Goal: Check status: Check status

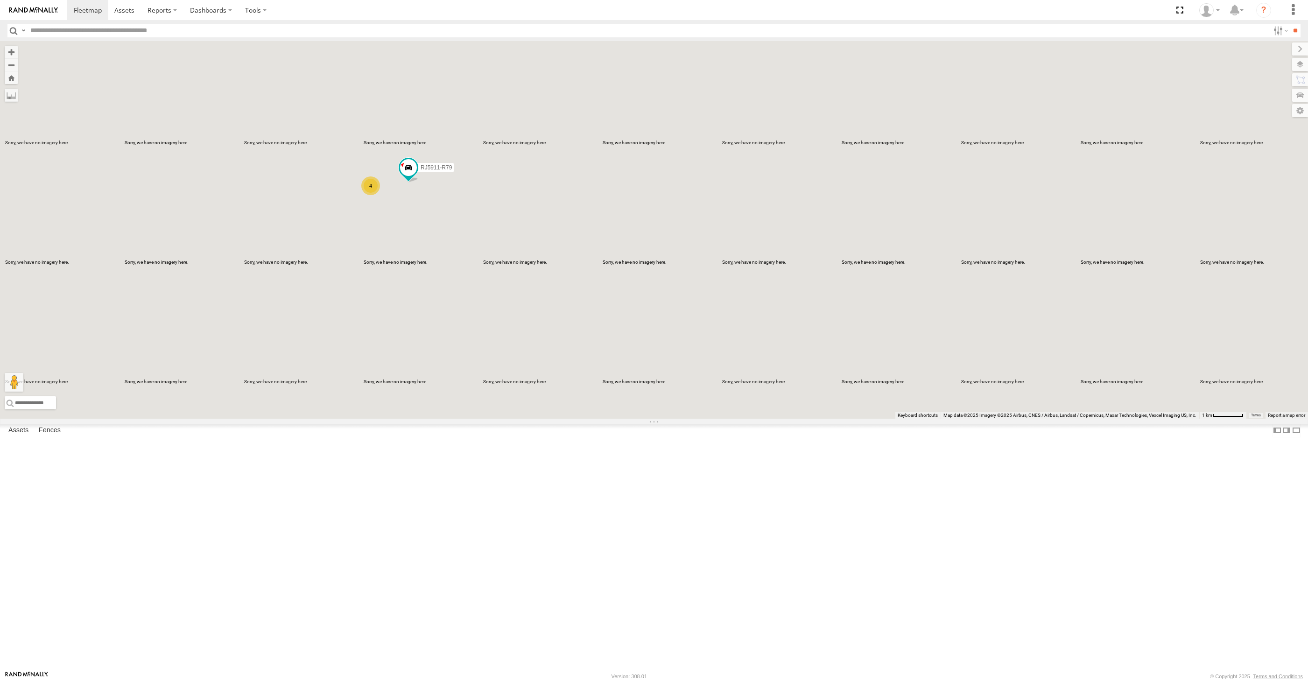
select select "**********"
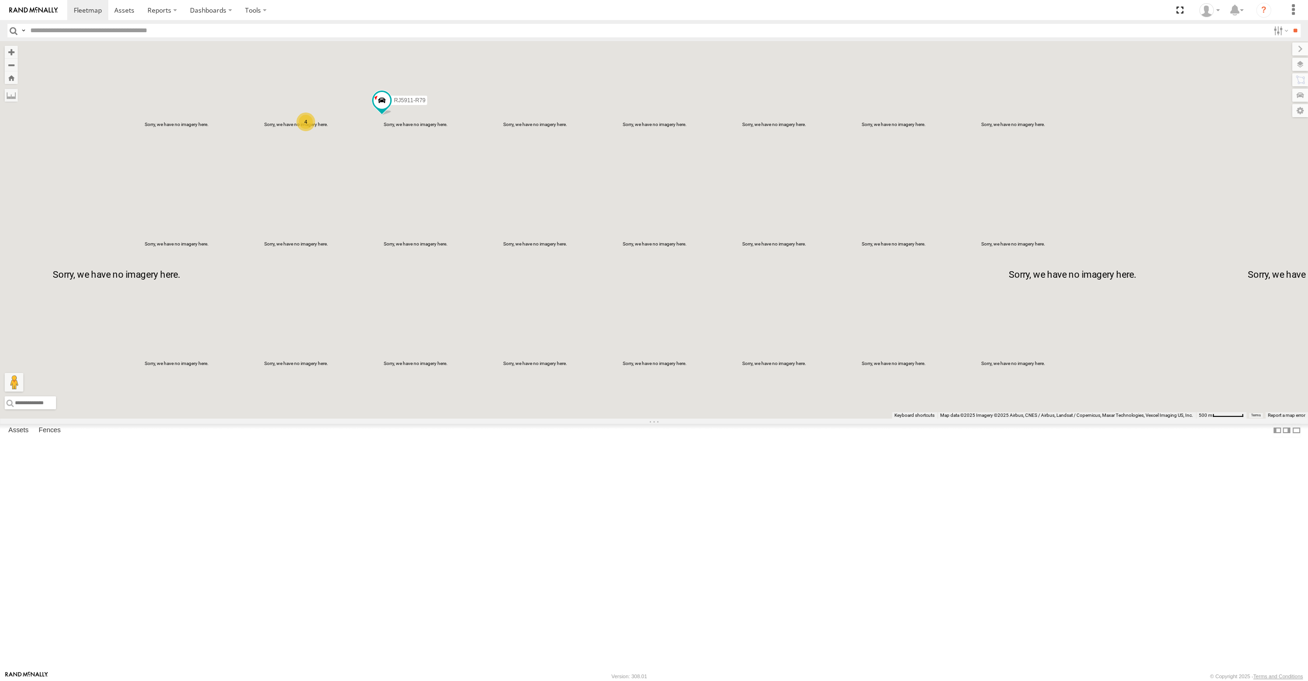
click at [416, 307] on div "XSNDHU-R04 RJ5911-R79 4" at bounding box center [654, 230] width 1308 height 378
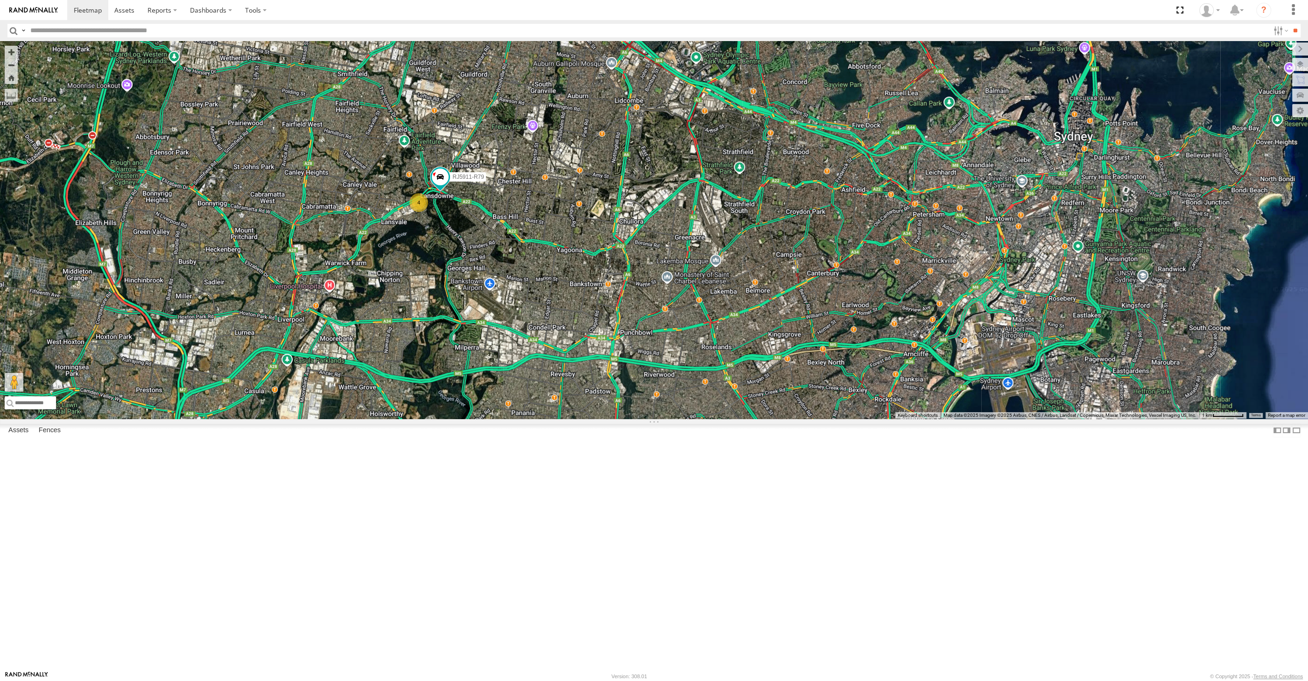
click at [655, 411] on div "XSNDHU-R04 4 RJ5911-R79" at bounding box center [654, 230] width 1308 height 378
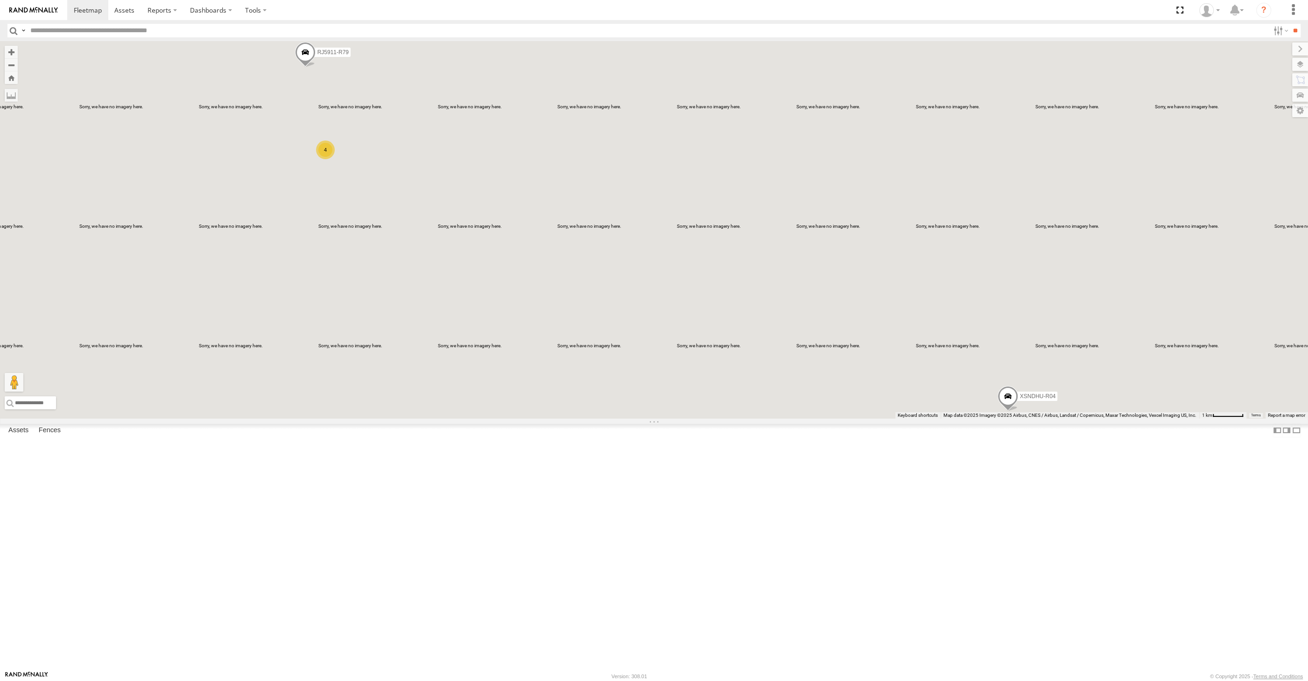
drag, startPoint x: 282, startPoint y: 339, endPoint x: 286, endPoint y: 333, distance: 7.4
click at [272, 339] on div "XSNDHU-R04 RJ5911-R79 4" at bounding box center [654, 230] width 1308 height 378
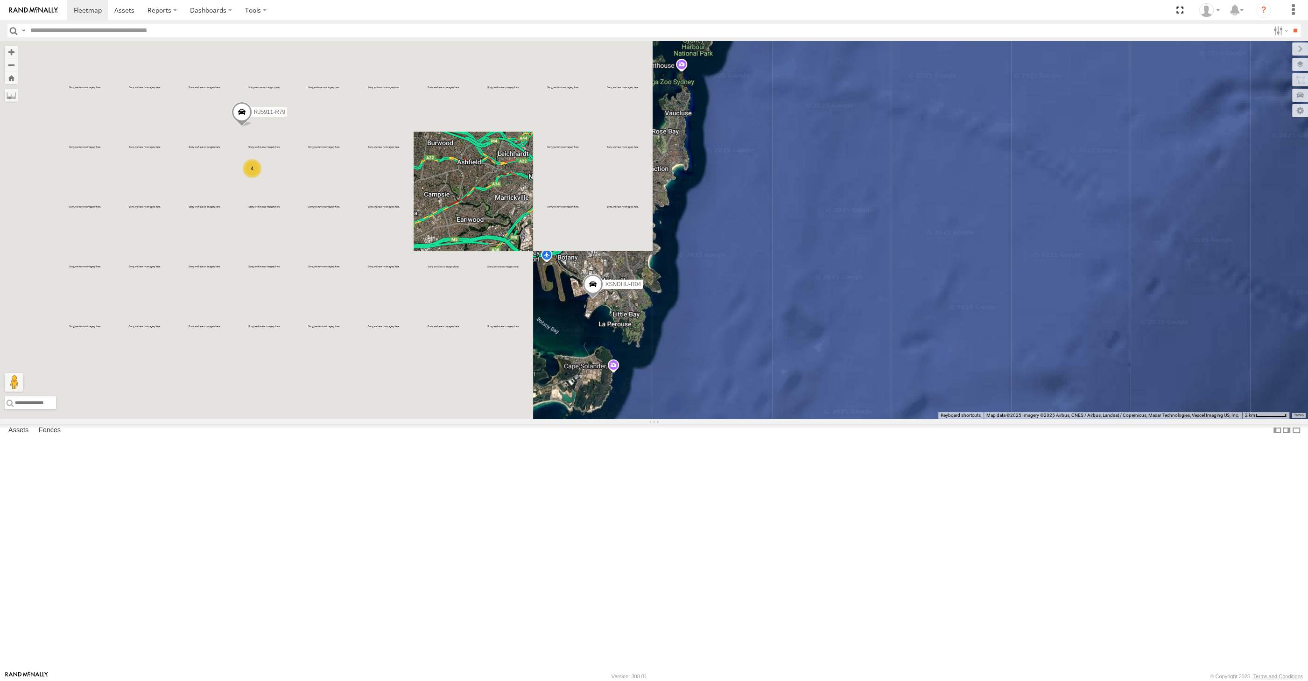
drag, startPoint x: 267, startPoint y: 205, endPoint x: 303, endPoint y: 259, distance: 65.1
click at [302, 260] on div "XSNDHU-R04 RJ5911-R79 XP30JQ-R03 4 XO74GU-R69" at bounding box center [654, 230] width 1308 height 378
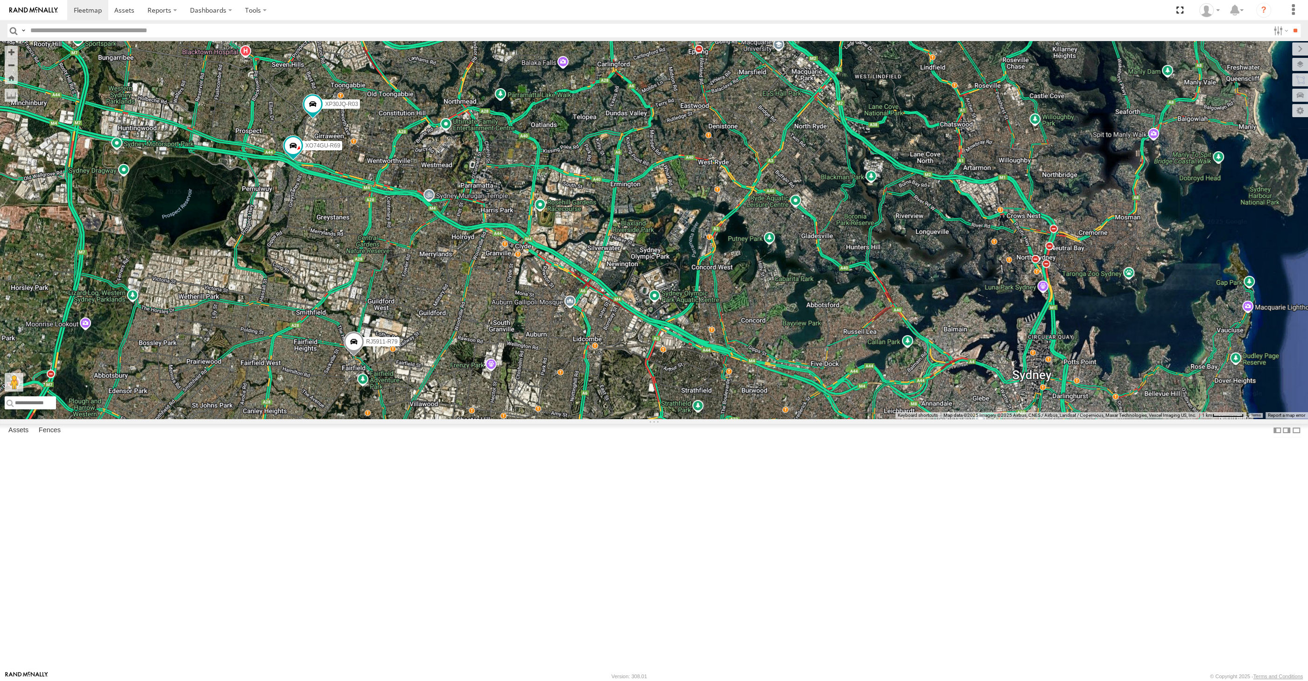
click at [671, 419] on div "XSNDHU-R04 RJ5911-R79 XP30JQ-R03 XO74GU-R69 4" at bounding box center [654, 230] width 1308 height 378
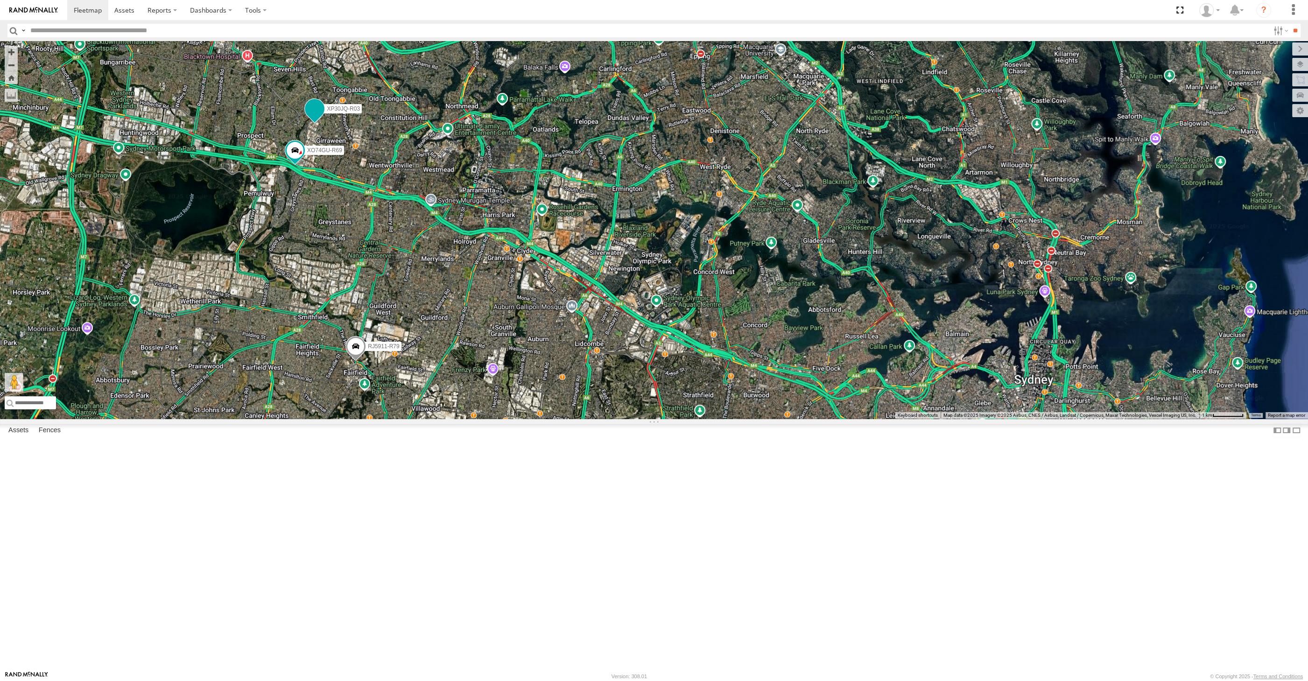
click at [308, 117] on span at bounding box center [314, 108] width 17 height 17
click at [335, 267] on div "XSNDHU-R04 RJ5911-R79 XP30JQ-R03 XO74GU-R69 4 XP30JQ-R03 -33.7946 , 150.94139 0…" at bounding box center [654, 230] width 1308 height 378
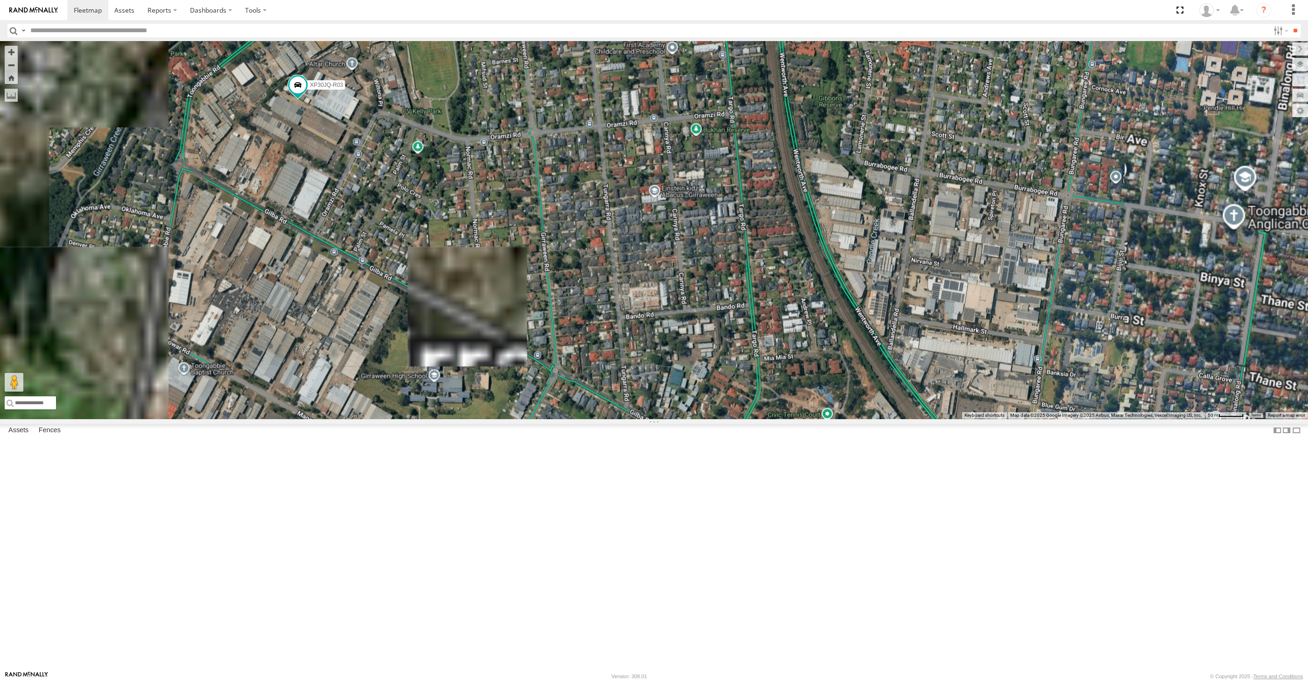
click at [319, 252] on div "XSNDHU-R04 RJ5911-R79 XP30JQ-R03 XO74GU-R69" at bounding box center [654, 230] width 1308 height 378
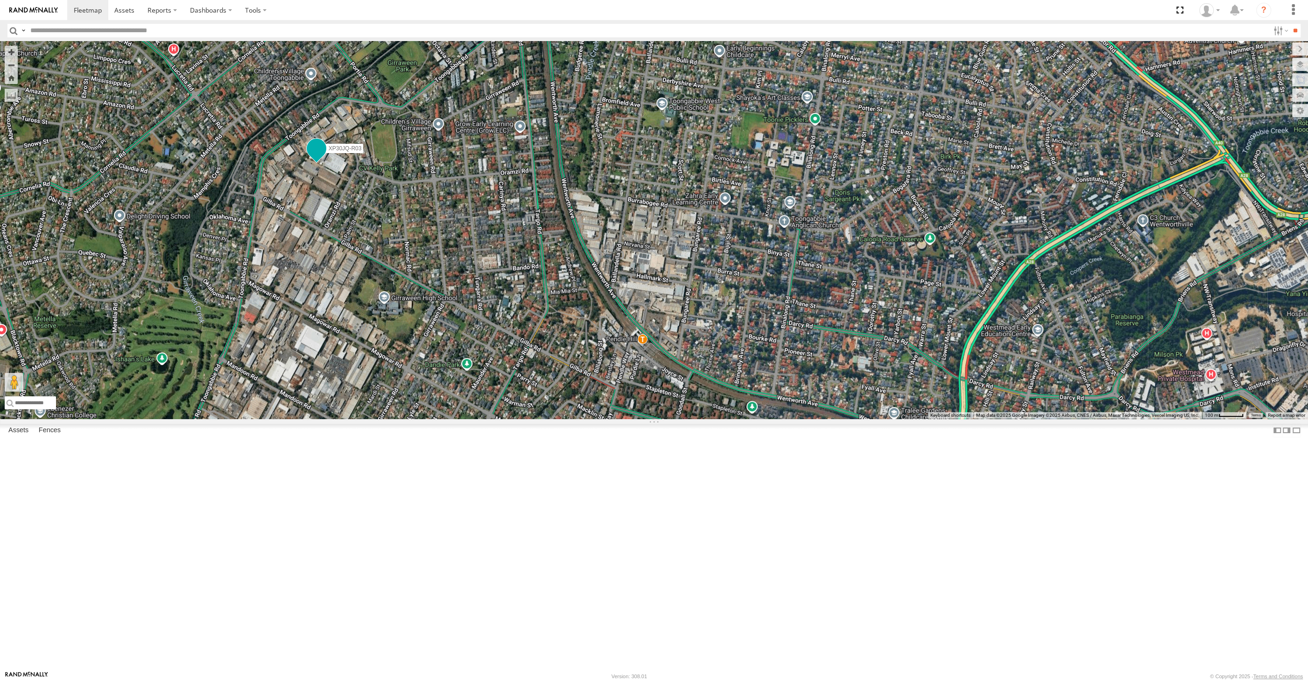
click at [313, 156] on span at bounding box center [316, 148] width 17 height 17
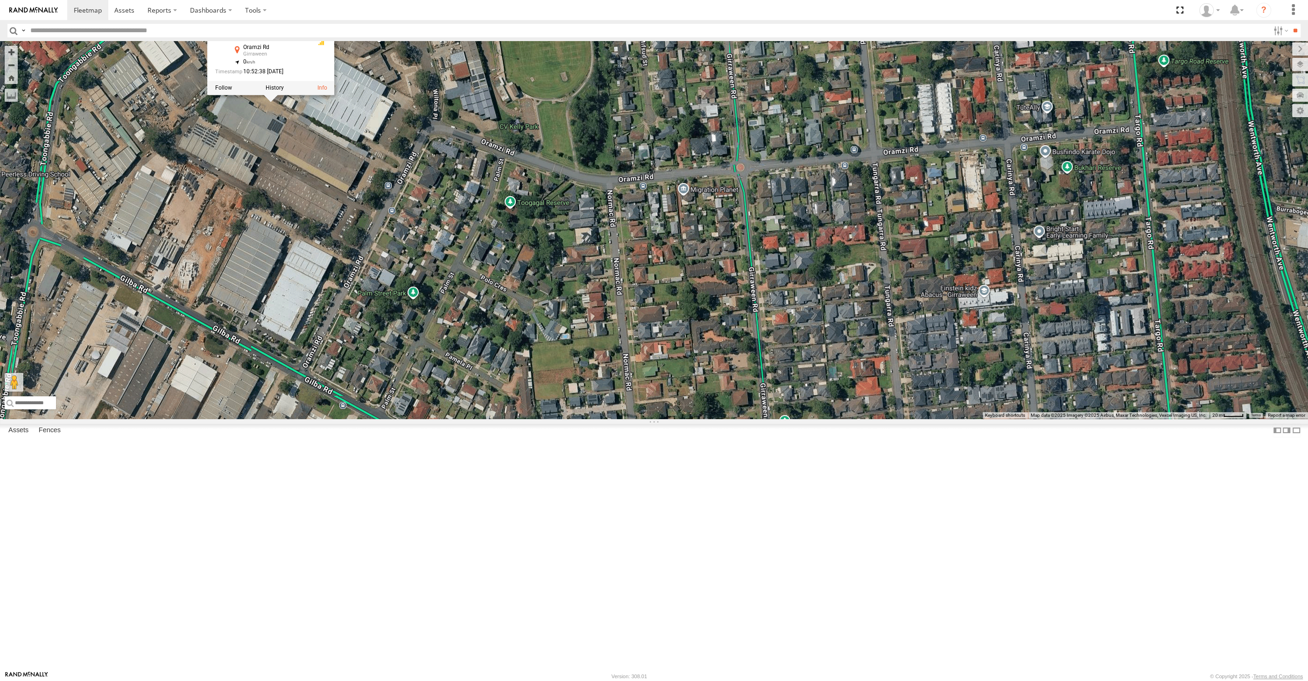
click at [291, 251] on div "XSNDHU-R04 RJ5911-R79 XP30JQ-R03 XO74GU-R69 XP30JQ-R03 All Assets Oramzi Rd Gir…" at bounding box center [654, 230] width 1308 height 378
click at [274, 95] on span at bounding box center [270, 86] width 17 height 17
click at [275, 91] on label at bounding box center [274, 87] width 18 height 7
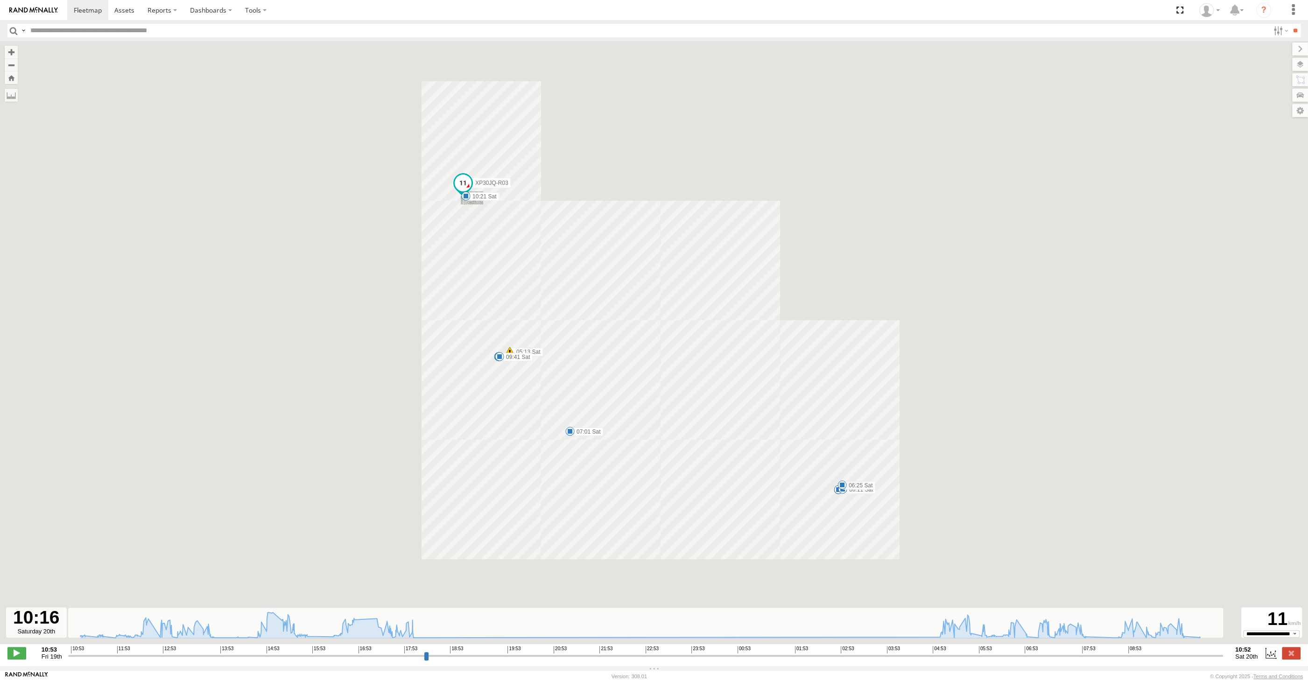
click at [1192, 656] on input "range" at bounding box center [645, 655] width 1155 height 9
click at [1195, 657] on input "range" at bounding box center [645, 655] width 1155 height 9
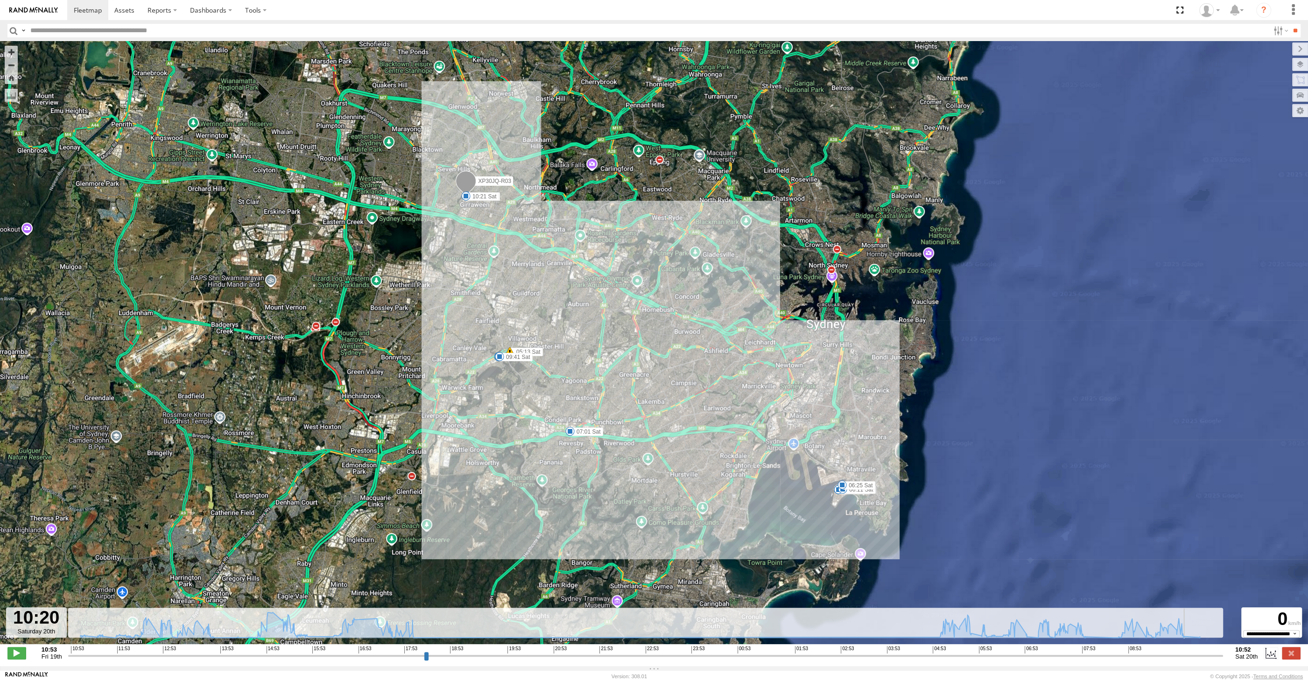
click at [1201, 654] on input "range" at bounding box center [645, 655] width 1155 height 9
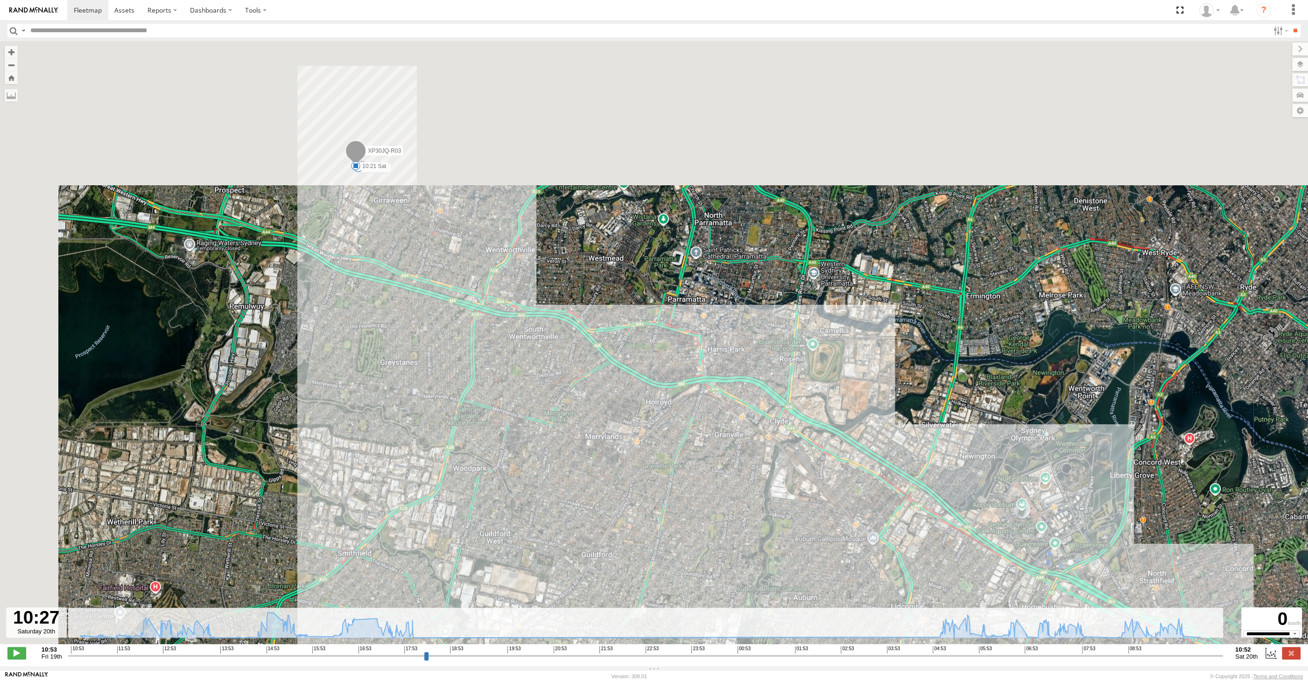
drag, startPoint x: 454, startPoint y: 191, endPoint x: 505, endPoint y: 339, distance: 156.6
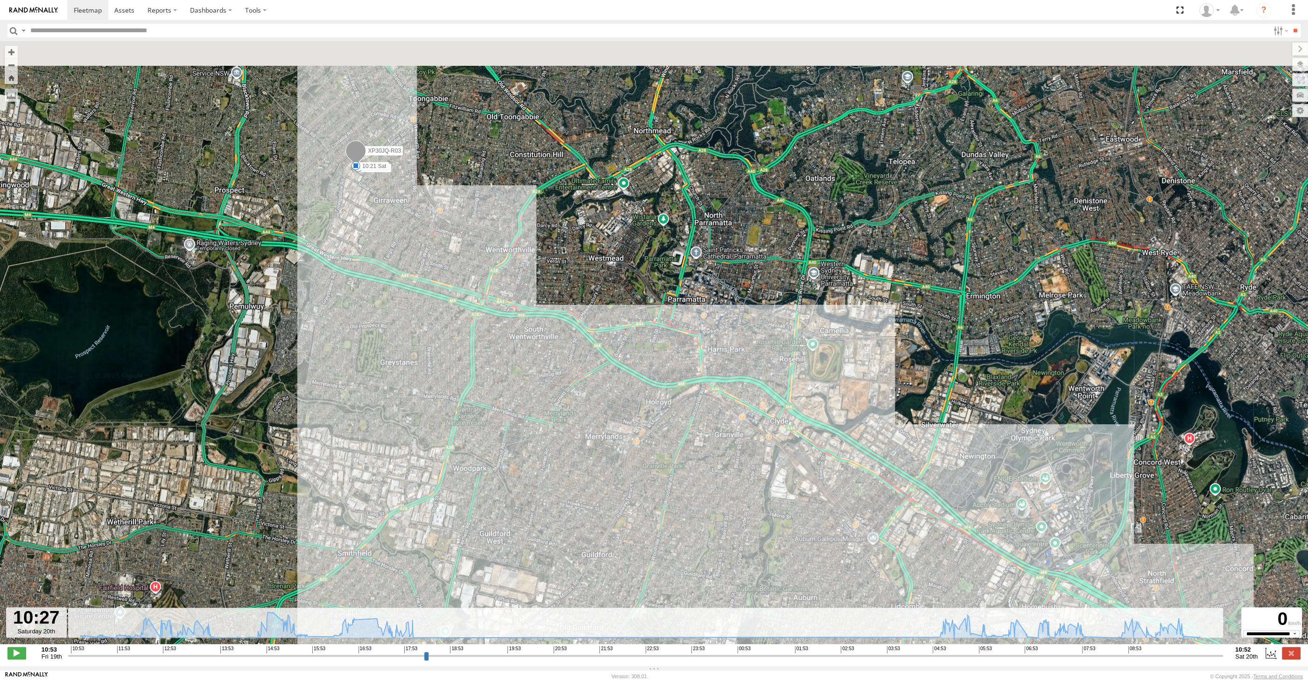
click at [531, 357] on div "XP30JQ-R03 11:05 Fri 11:25 Fri 12:55 Fri 13:48 Fri 18:02 Fri 05:13 Sat 06:11 Sa…" at bounding box center [654, 347] width 1308 height 613
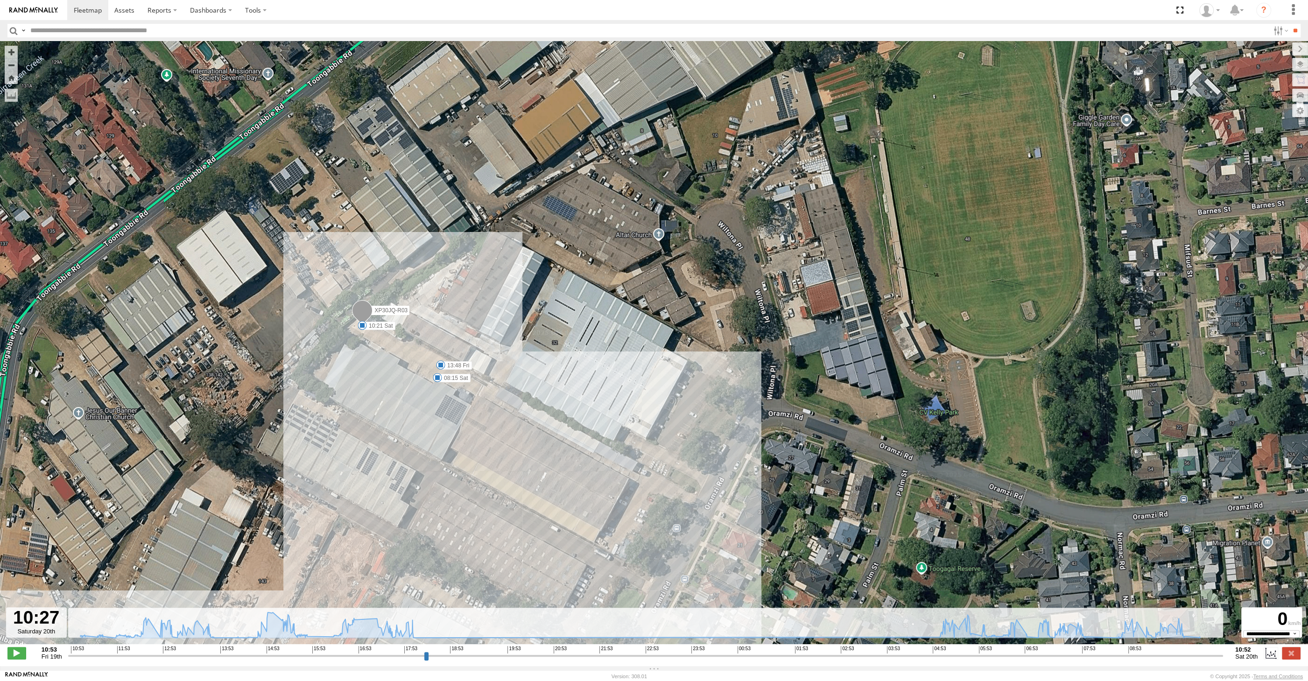
click at [1197, 657] on input "range" at bounding box center [645, 655] width 1155 height 9
click at [1200, 656] on input "range" at bounding box center [645, 655] width 1155 height 9
click at [1203, 655] on input "range" at bounding box center [645, 655] width 1155 height 9
click at [1207, 654] on input "range" at bounding box center [645, 655] width 1155 height 9
click at [1210, 654] on input "range" at bounding box center [645, 655] width 1155 height 9
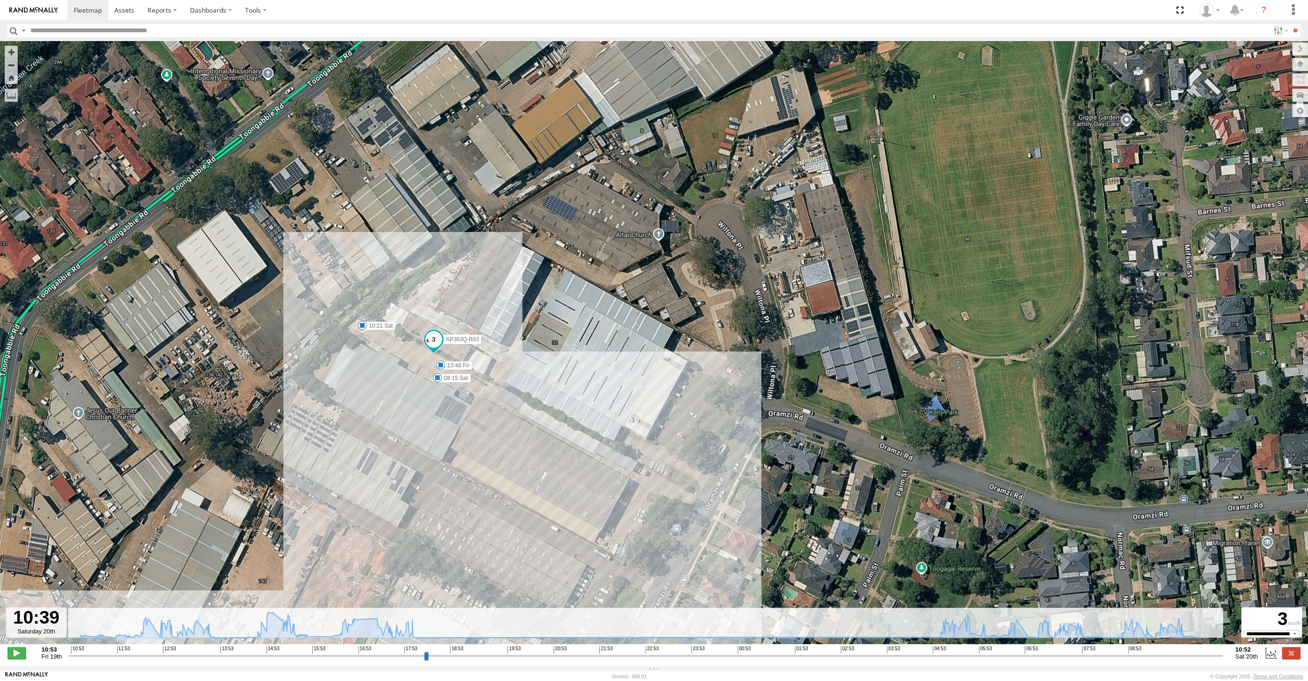
click at [1214, 656] on input "range" at bounding box center [645, 655] width 1155 height 9
click at [1215, 656] on input "range" at bounding box center [645, 655] width 1155 height 9
click at [1216, 656] on input "range" at bounding box center [645, 655] width 1155 height 9
click at [1218, 656] on input "range" at bounding box center [645, 655] width 1155 height 9
click at [1221, 656] on input "range" at bounding box center [645, 655] width 1155 height 9
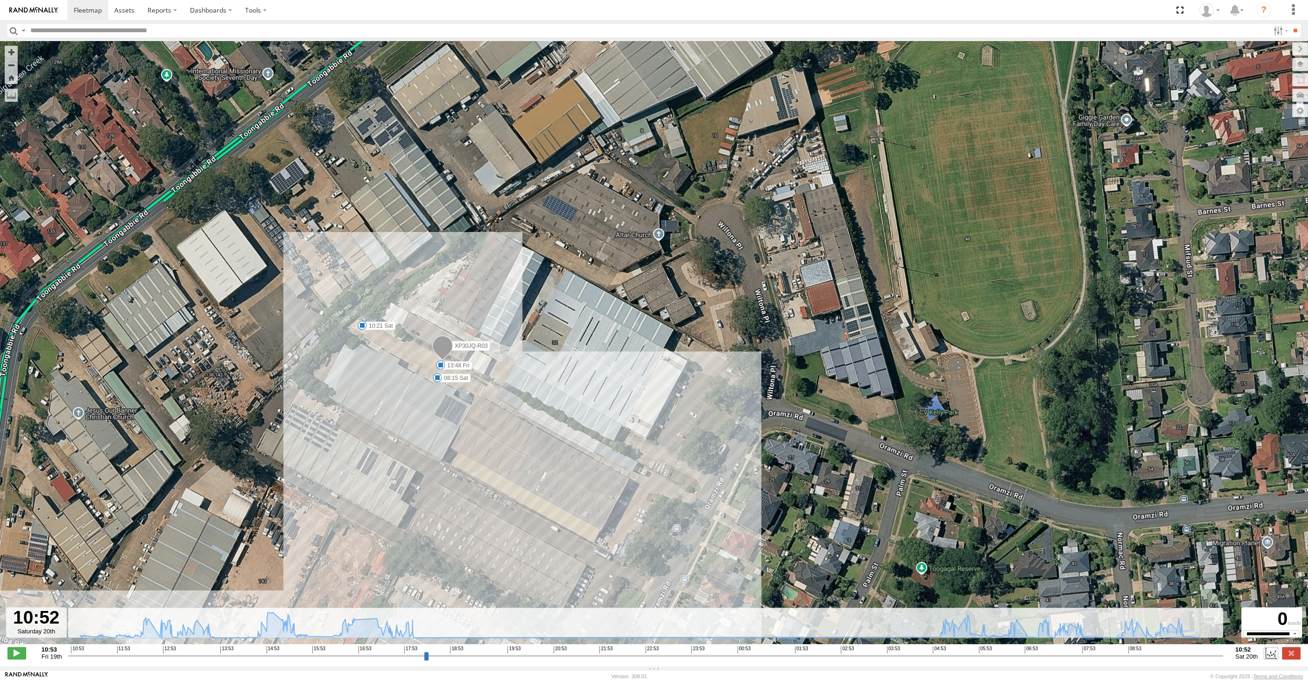
type input "**********"
drag, startPoint x: 1220, startPoint y: 655, endPoint x: 1268, endPoint y: 653, distance: 48.2
click at [1223, 653] on input "range" at bounding box center [645, 655] width 1155 height 9
click at [1283, 650] on label at bounding box center [1291, 653] width 19 height 12
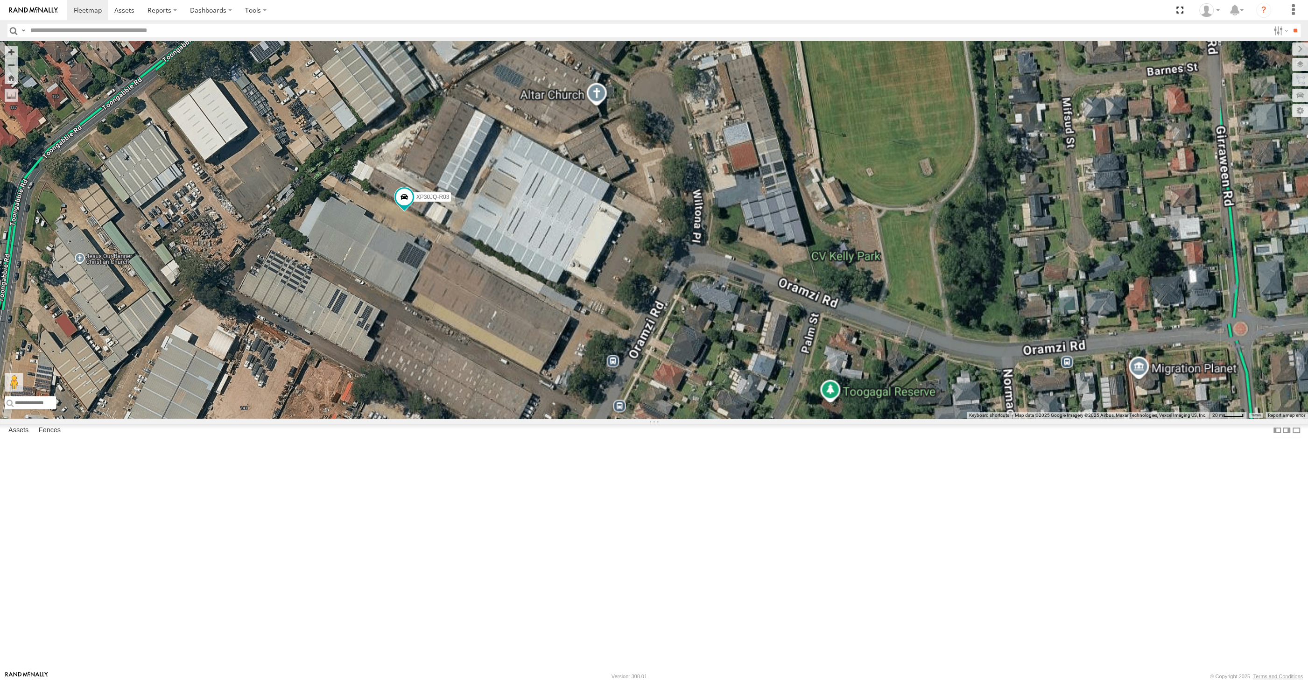
click at [926, 388] on div "XP30JQ-R03" at bounding box center [654, 230] width 1308 height 378
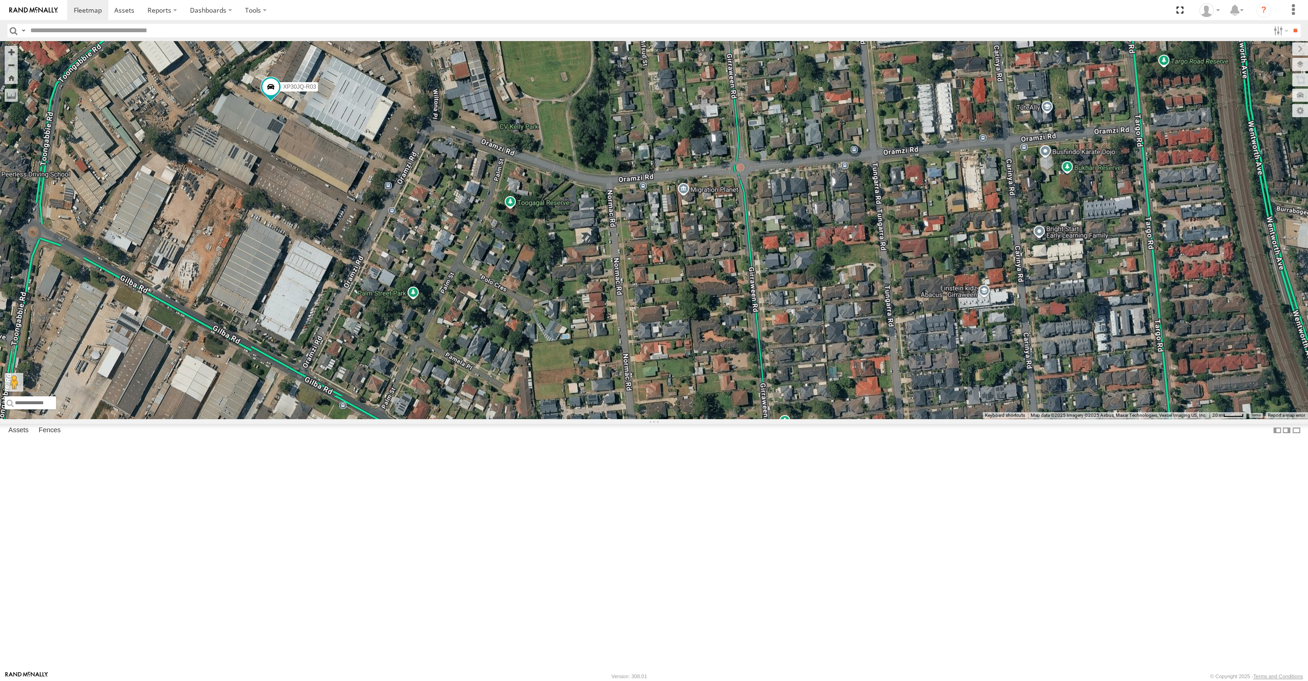
drag, startPoint x: 664, startPoint y: 405, endPoint x: 678, endPoint y: 387, distance: 22.9
click at [676, 389] on div "XP30JQ-R03" at bounding box center [654, 230] width 1308 height 378
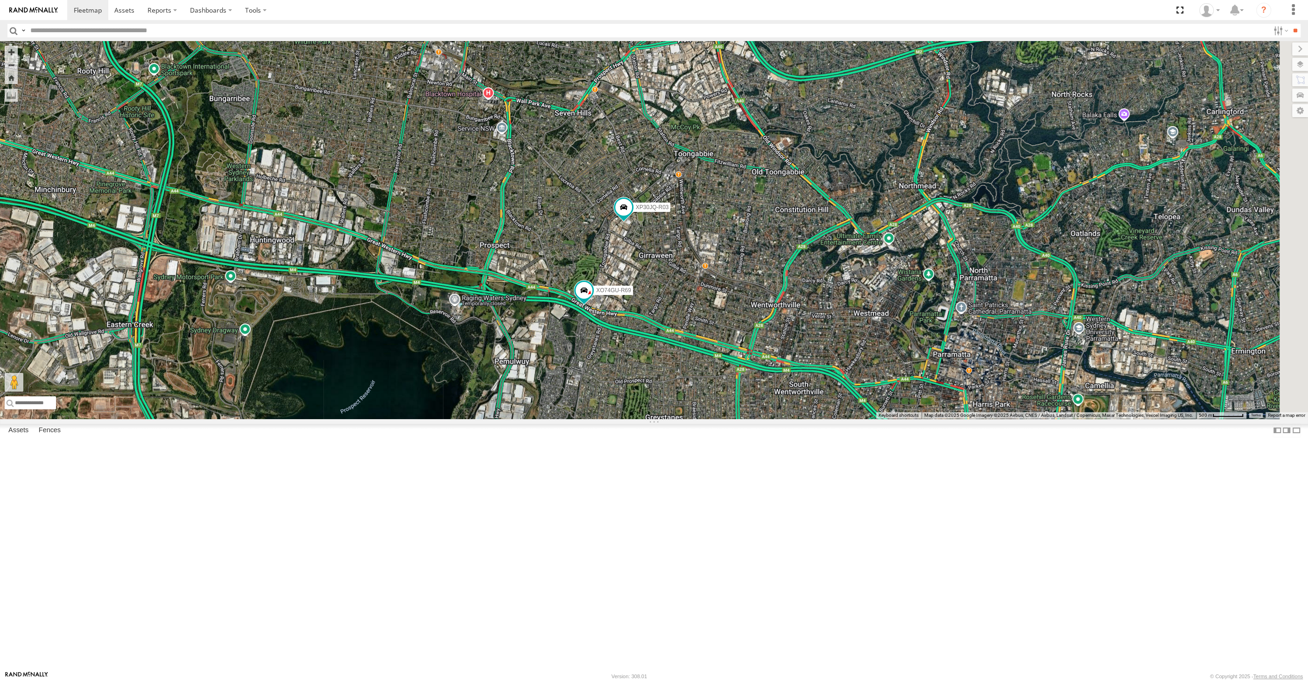
drag, startPoint x: 934, startPoint y: 400, endPoint x: 886, endPoint y: 363, distance: 61.5
click at [908, 377] on div "XP30JQ-R03 XO74GU-R69" at bounding box center [654, 230] width 1308 height 378
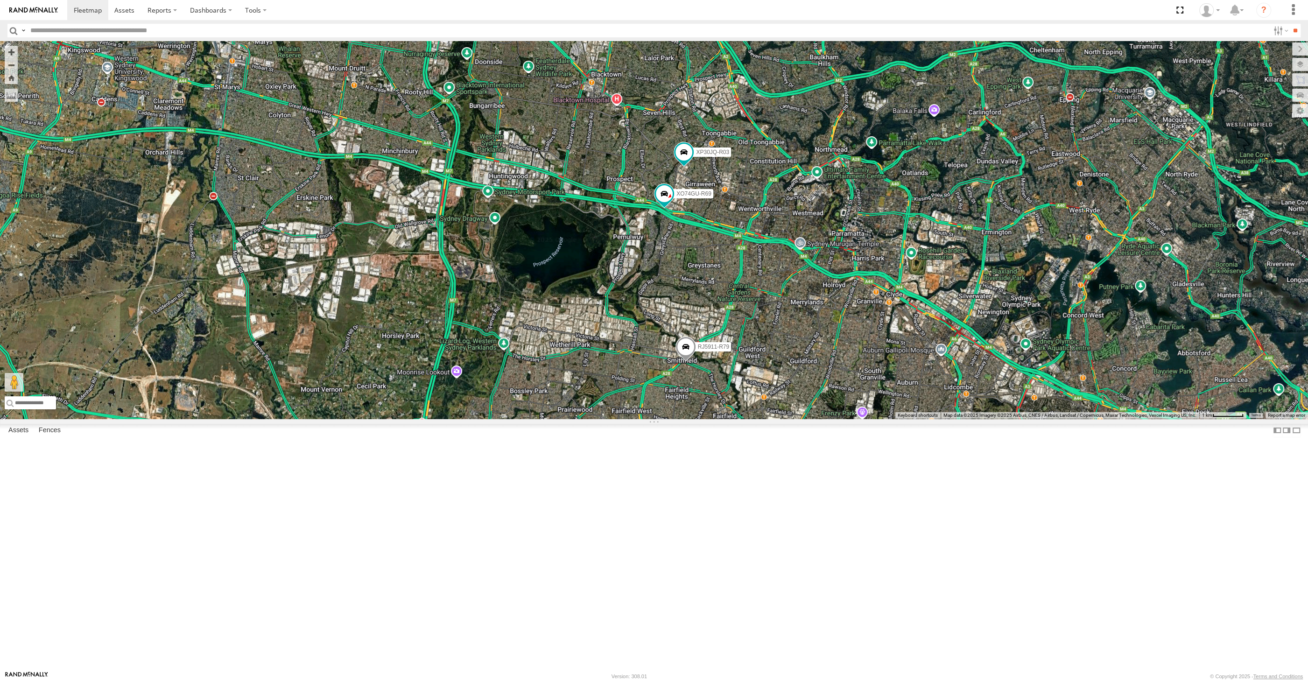
drag, startPoint x: 1044, startPoint y: 500, endPoint x: 927, endPoint y: 366, distance: 177.9
click at [933, 381] on div "XP30JQ-R03 XO74GU-R69 4 RJ5911-R79" at bounding box center [654, 230] width 1308 height 378
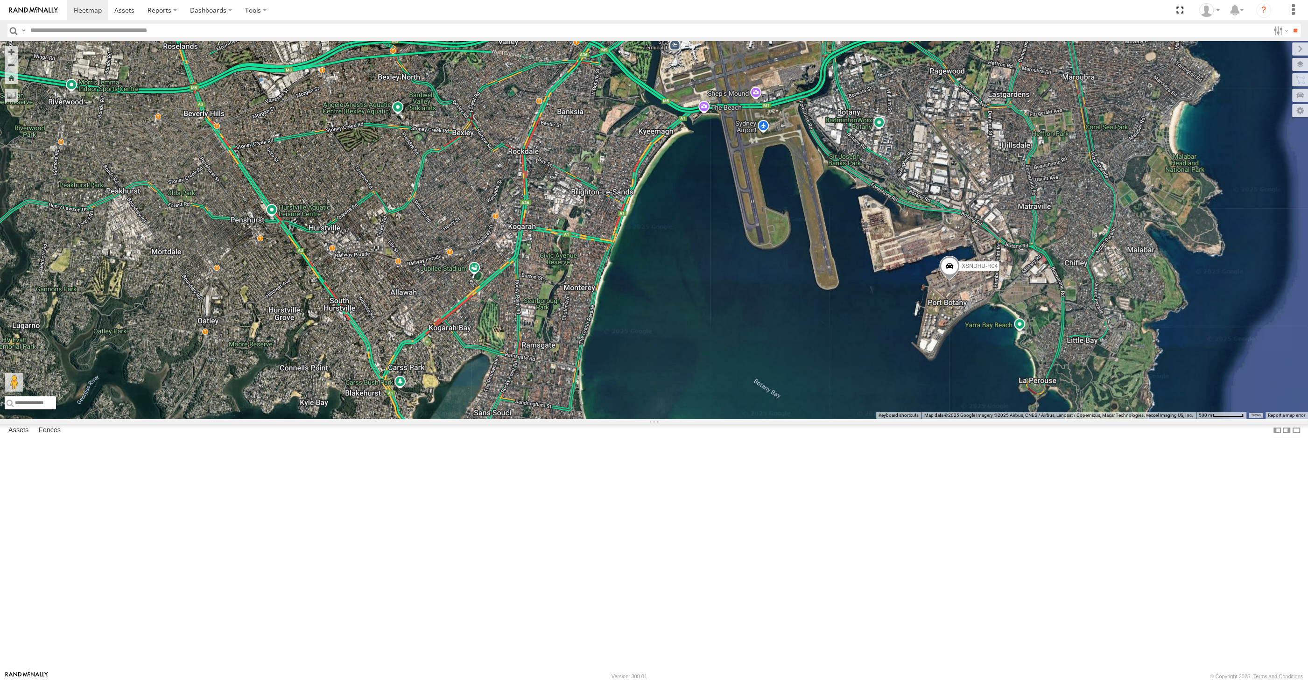
click at [834, 419] on div "XSNDHU-R04" at bounding box center [654, 230] width 1308 height 378
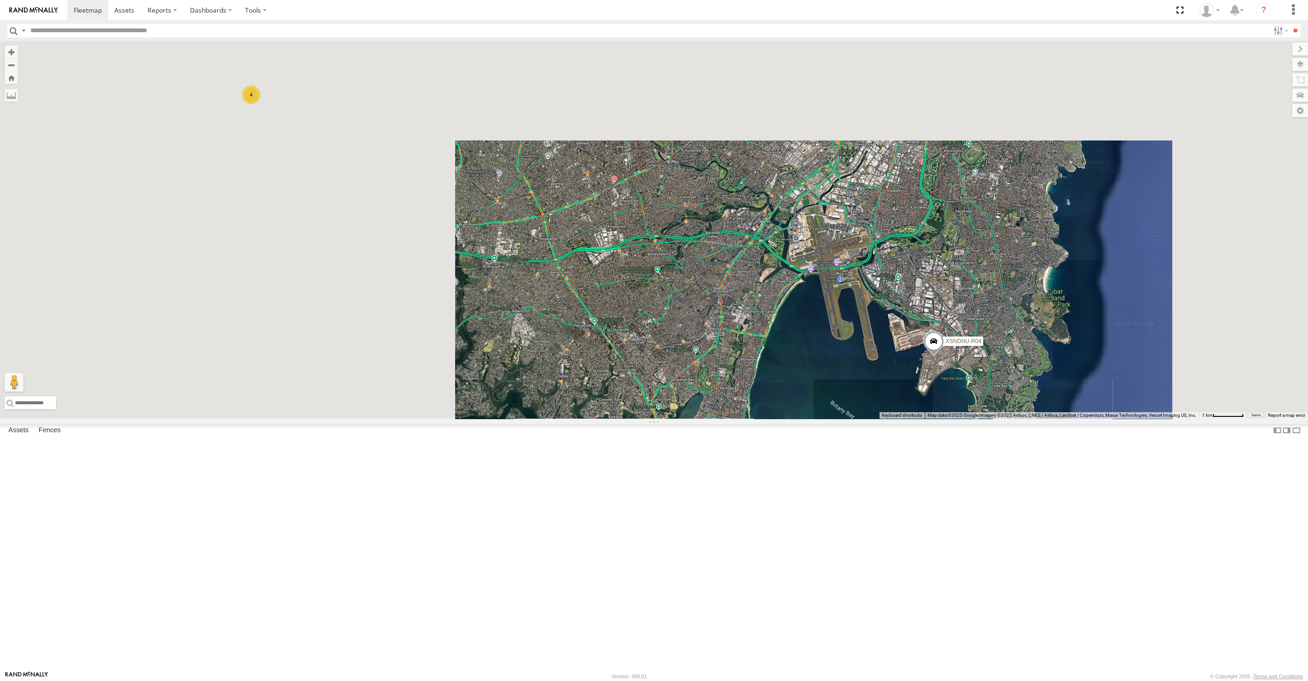
drag, startPoint x: 727, startPoint y: 533, endPoint x: 774, endPoint y: 540, distance: 47.2
click at [774, 419] on div "XSNDHU-R04 4 RJ5911-R79" at bounding box center [654, 230] width 1308 height 378
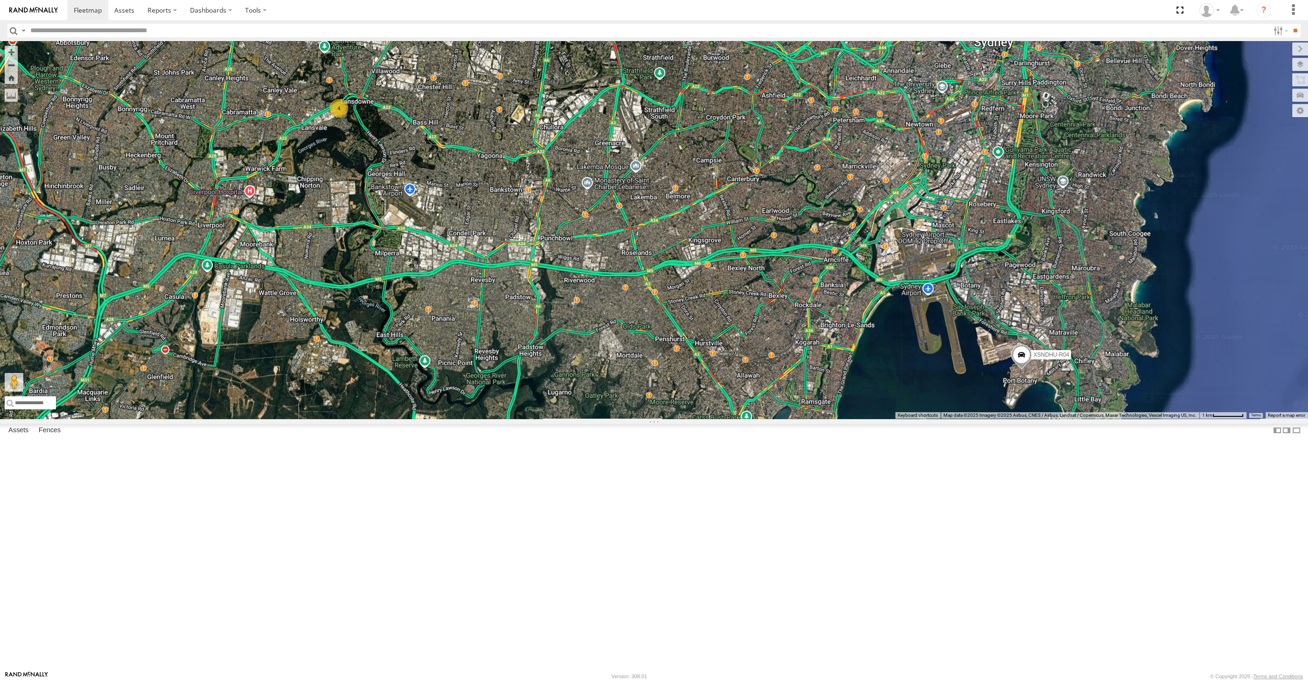
drag, startPoint x: 749, startPoint y: 505, endPoint x: 742, endPoint y: 519, distance: 16.1
click at [752, 419] on div "XSNDHU-R04 4 RJ5911-R79" at bounding box center [654, 230] width 1308 height 378
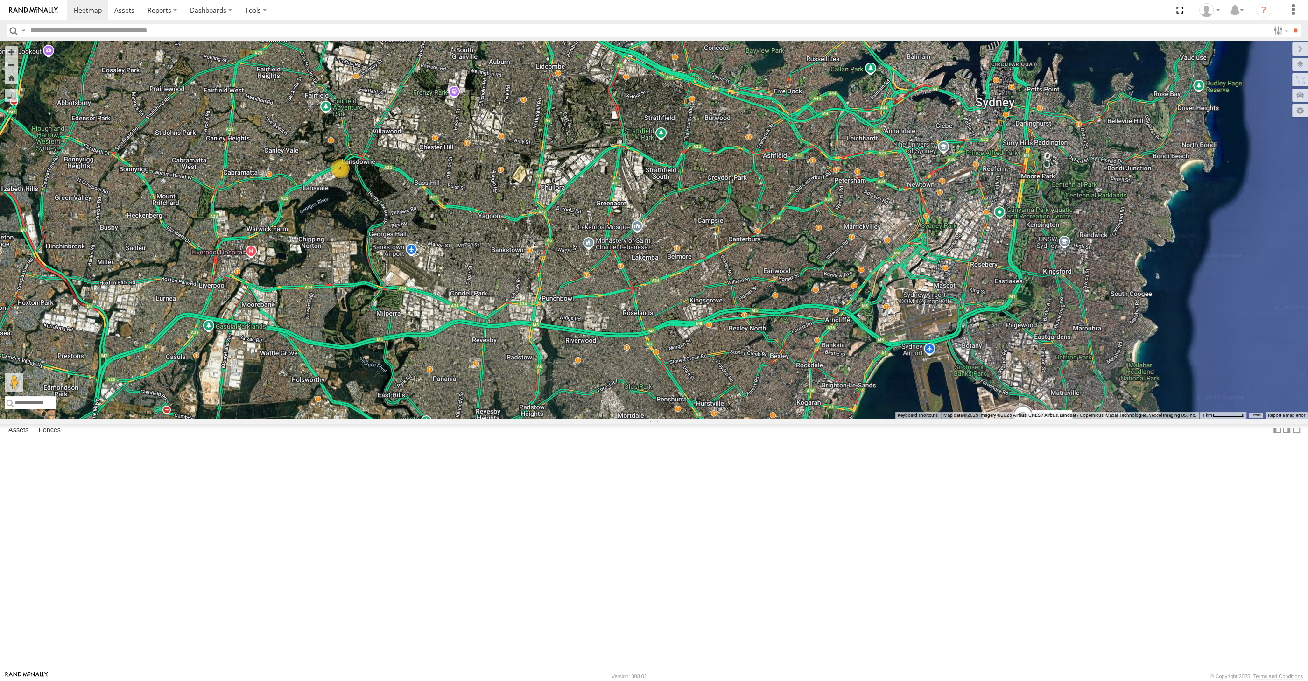
drag, startPoint x: 674, startPoint y: 443, endPoint x: 661, endPoint y: 477, distance: 36.5
click at [666, 419] on div "XSNDHU-R04 4 RJ5911-R79" at bounding box center [654, 230] width 1308 height 378
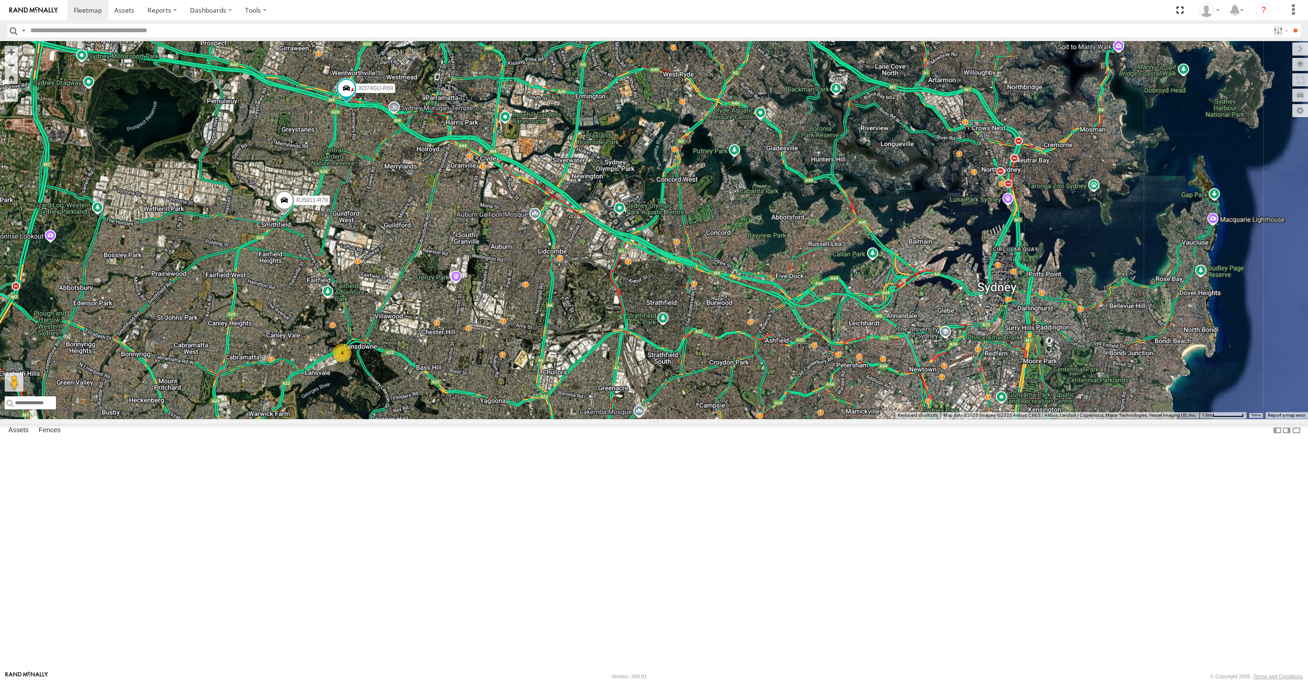
drag, startPoint x: 265, startPoint y: 113, endPoint x: 300, endPoint y: 230, distance: 121.7
click at [300, 230] on div "XSNDHU-R04 RJ5911-R79 XP30JQ-R03 XO74GU-R69 4 XP30JQ-R03 All Assets Oramzi Rd G…" at bounding box center [654, 230] width 1308 height 378
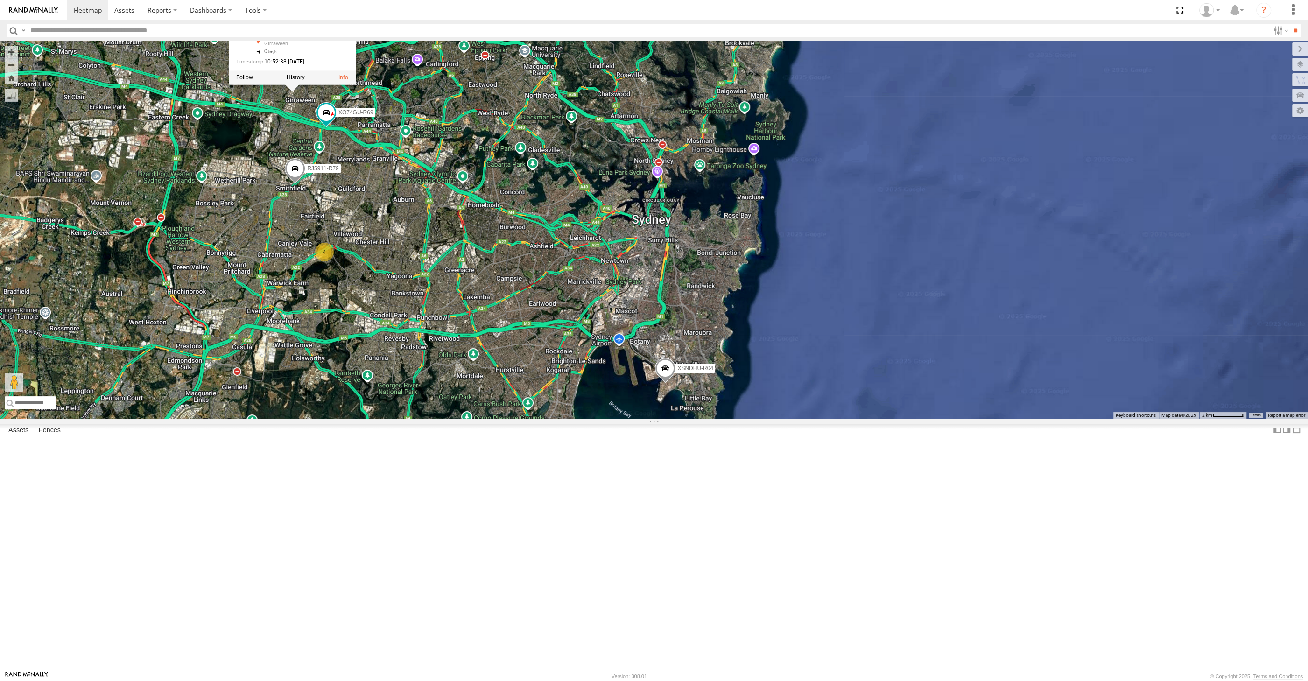
click at [353, 309] on div "XSNDHU-R04 RJ5911-R79 XP30JQ-R03 XO74GU-R69 XP30JQ-R03 All Assets Oramzi Rd Gir…" at bounding box center [654, 230] width 1308 height 378
click at [500, 396] on div "XSNDHU-R04 RJ5911-R79 XP30JQ-R03 XO74GU-R69 4" at bounding box center [654, 230] width 1308 height 378
click at [523, 378] on div "XSNDHU-R04 RJ5911-R79 XP30JQ-R03 XO74GU-R69 4" at bounding box center [654, 230] width 1308 height 378
drag, startPoint x: 497, startPoint y: 360, endPoint x: 416, endPoint y: 295, distance: 103.6
click at [500, 362] on div "XSNDHU-R04 RJ5911-R79 XP30JQ-R03 XO74GU-R69 4" at bounding box center [654, 230] width 1308 height 378
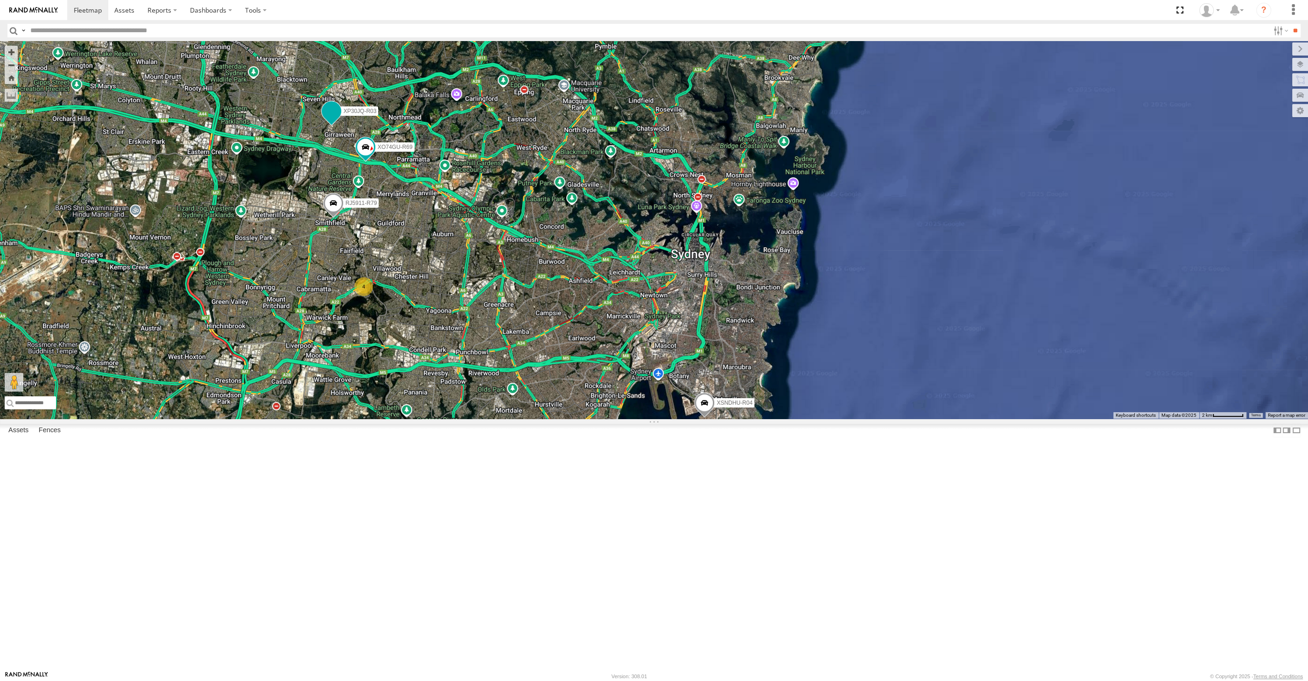
click at [330, 119] on span at bounding box center [331, 111] width 17 height 17
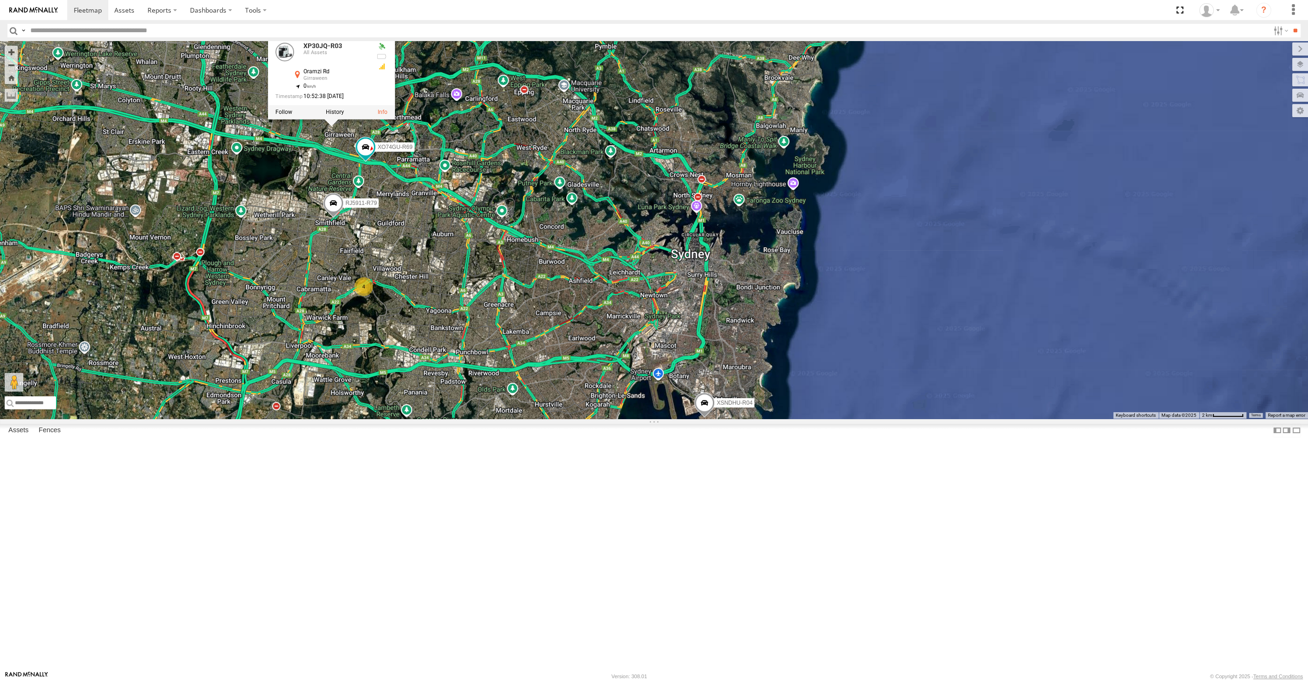
click at [514, 381] on div "XSNDHU-R04 RJ5911-R79 XP30JQ-R03 XO74GU-R69 4 XP30JQ-R03 All Assets Oramzi Rd G…" at bounding box center [654, 230] width 1308 height 378
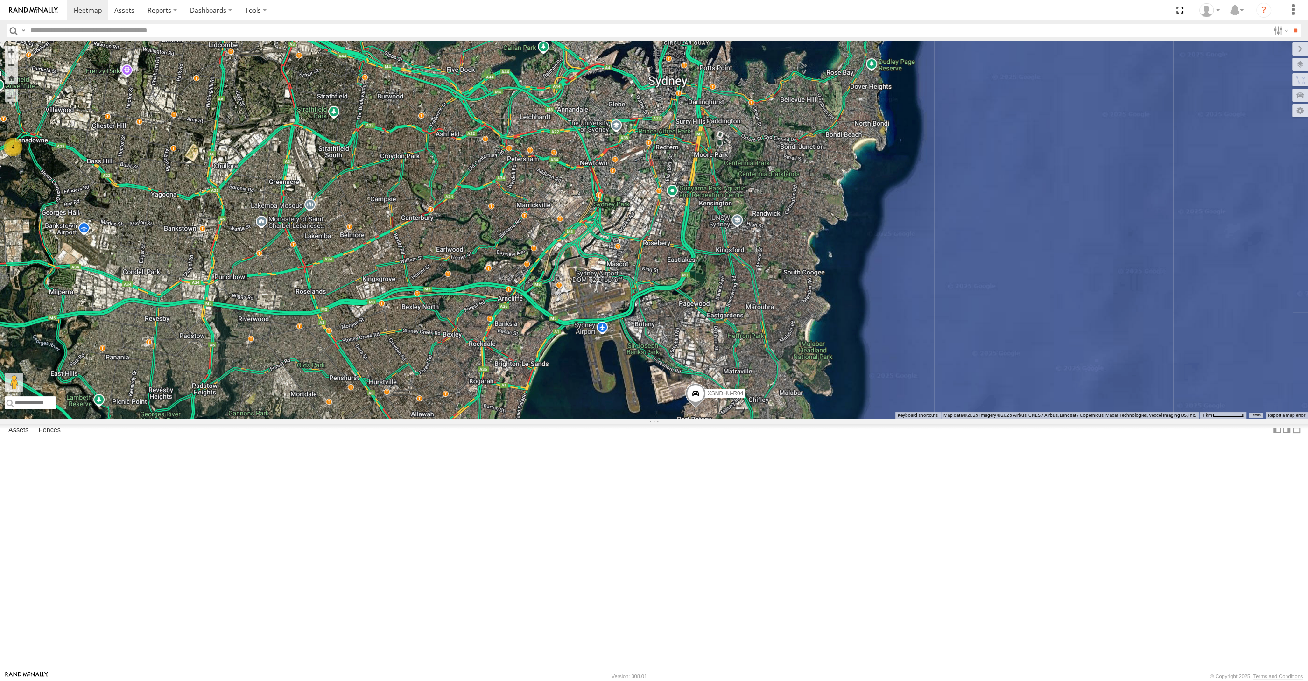
click at [576, 419] on div "XSNDHU-R04 RJ5911-R79 XP30JQ-R03 XO74GU-R69 4" at bounding box center [654, 230] width 1308 height 378
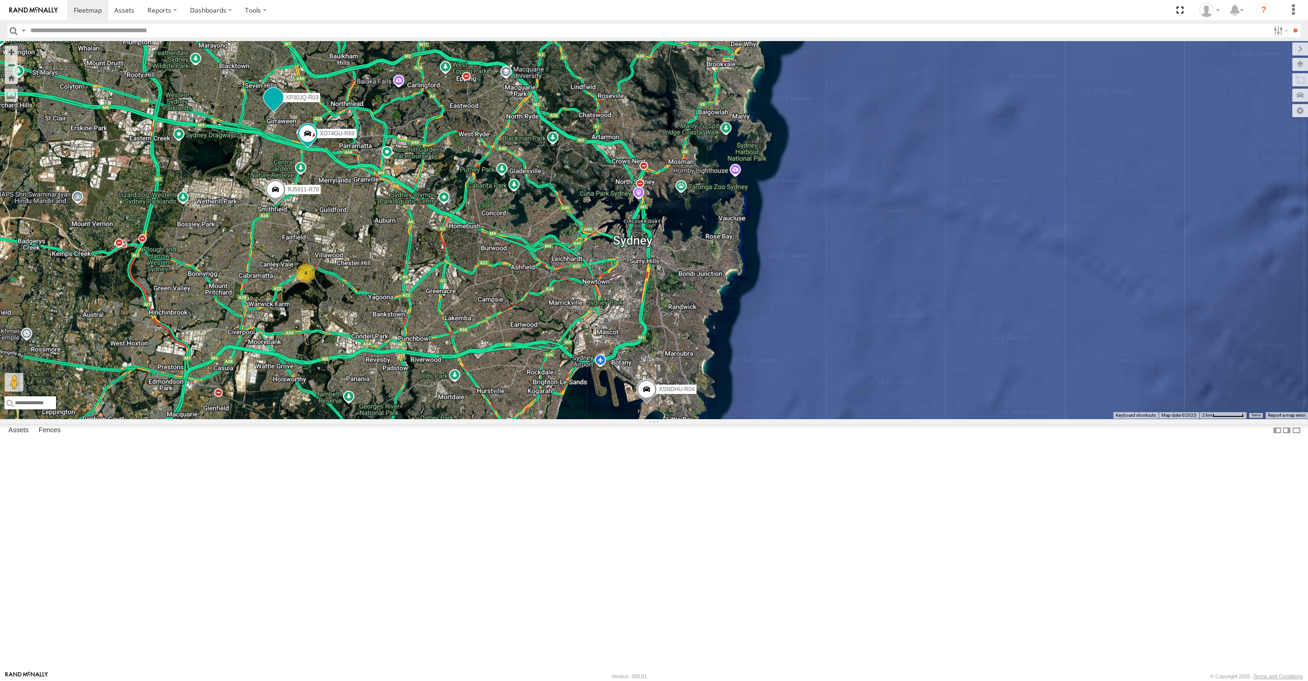
click at [272, 106] on span at bounding box center [273, 97] width 17 height 17
click at [470, 386] on div "XSNDHU-R04 RJ5911-R79 XP30JQ-R03 XO74GU-R69 4 XP30JQ-R03 All Assets Oramzi Rd G…" at bounding box center [654, 230] width 1308 height 378
click at [278, 106] on span at bounding box center [273, 97] width 17 height 17
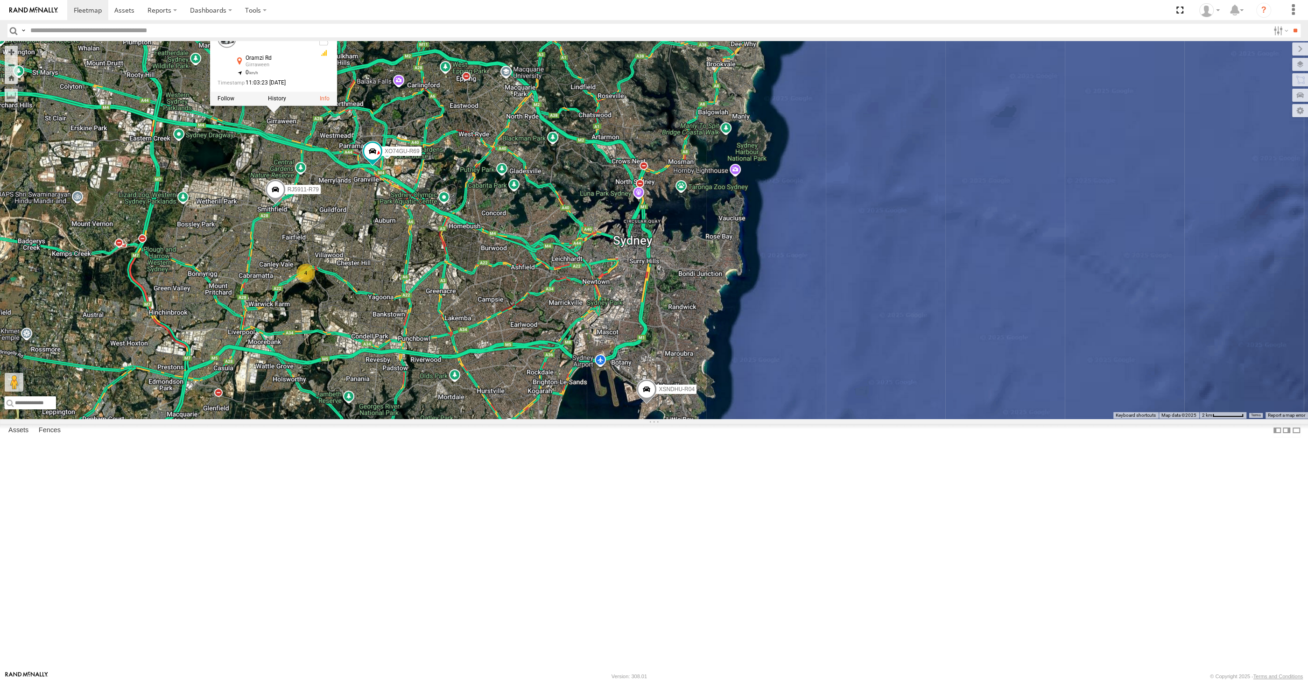
click at [287, 283] on div "XP30JQ-R03 XSNDHU-R04 RJ5911-R79 XO74GU-R69 4 XP30JQ-R03 All Assets Oramzi Rd G…" at bounding box center [654, 230] width 1308 height 378
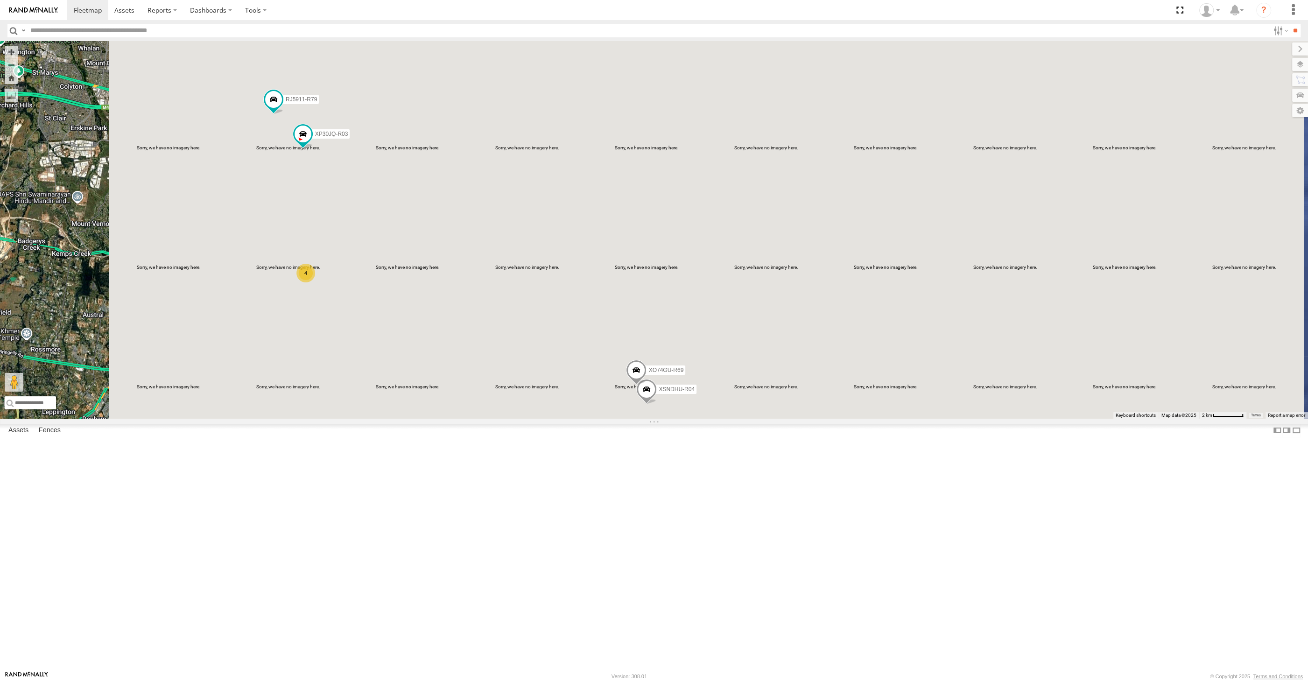
click at [381, 419] on div "XP30JQ-R03 XSNDHU-R04 RJ5911-R79 XO74GU-R69 4" at bounding box center [654, 230] width 1308 height 378
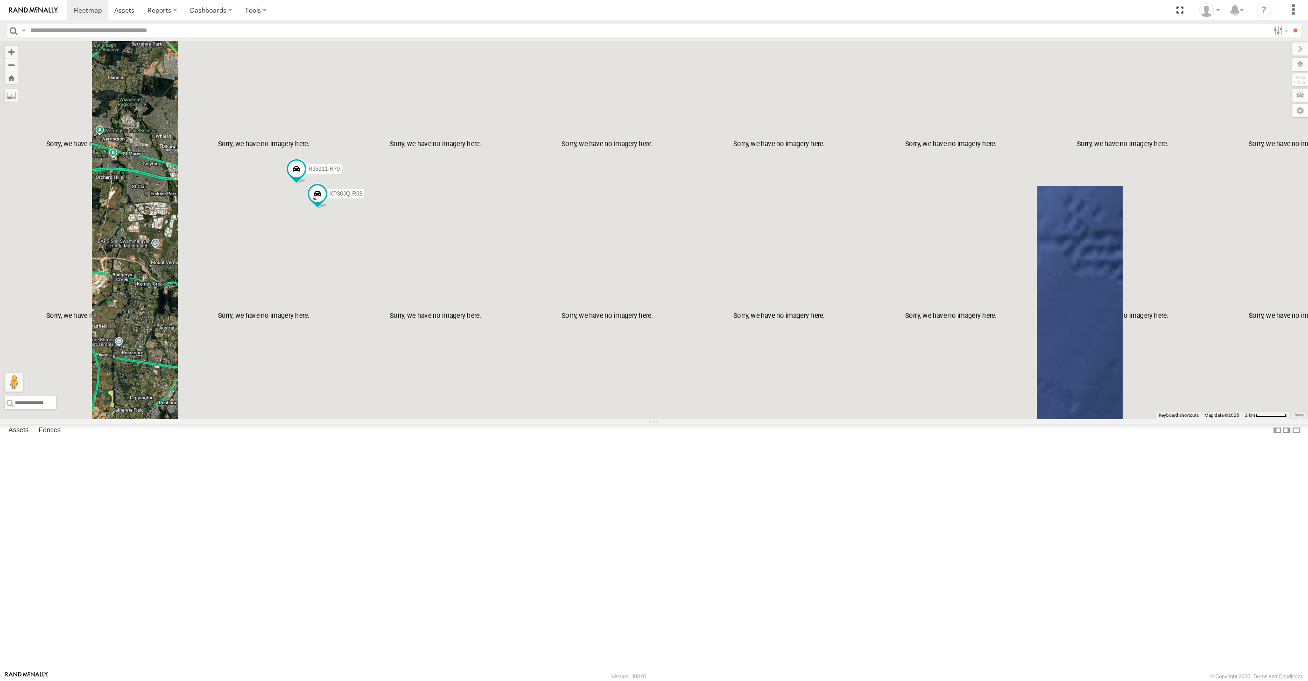
drag, startPoint x: 403, startPoint y: 423, endPoint x: 436, endPoint y: 423, distance: 32.7
click at [430, 419] on div "XP30JQ-R03 RJ5911-R79" at bounding box center [654, 230] width 1308 height 378
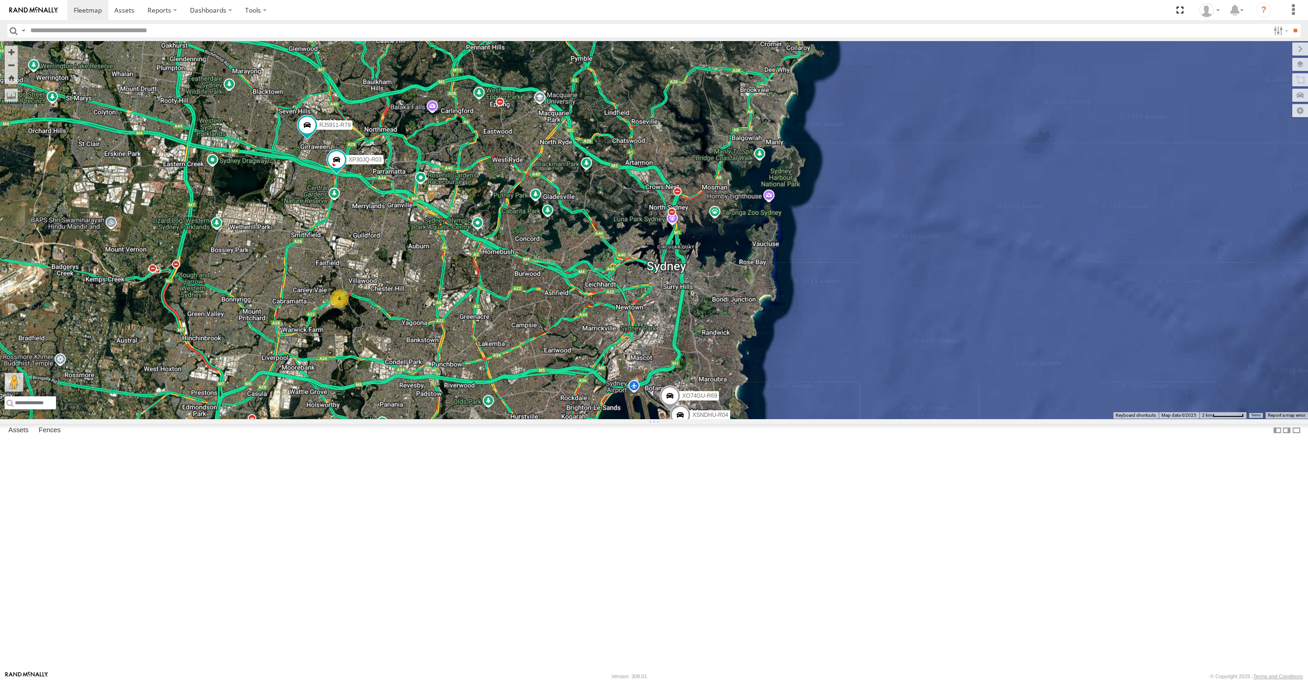
drag, startPoint x: 441, startPoint y: 420, endPoint x: 445, endPoint y: 415, distance: 6.3
click at [442, 419] on div "XP30JQ-R03 RJ5911-R79 XSNDHU-R04 4 XO74GU-R69" at bounding box center [654, 230] width 1308 height 378
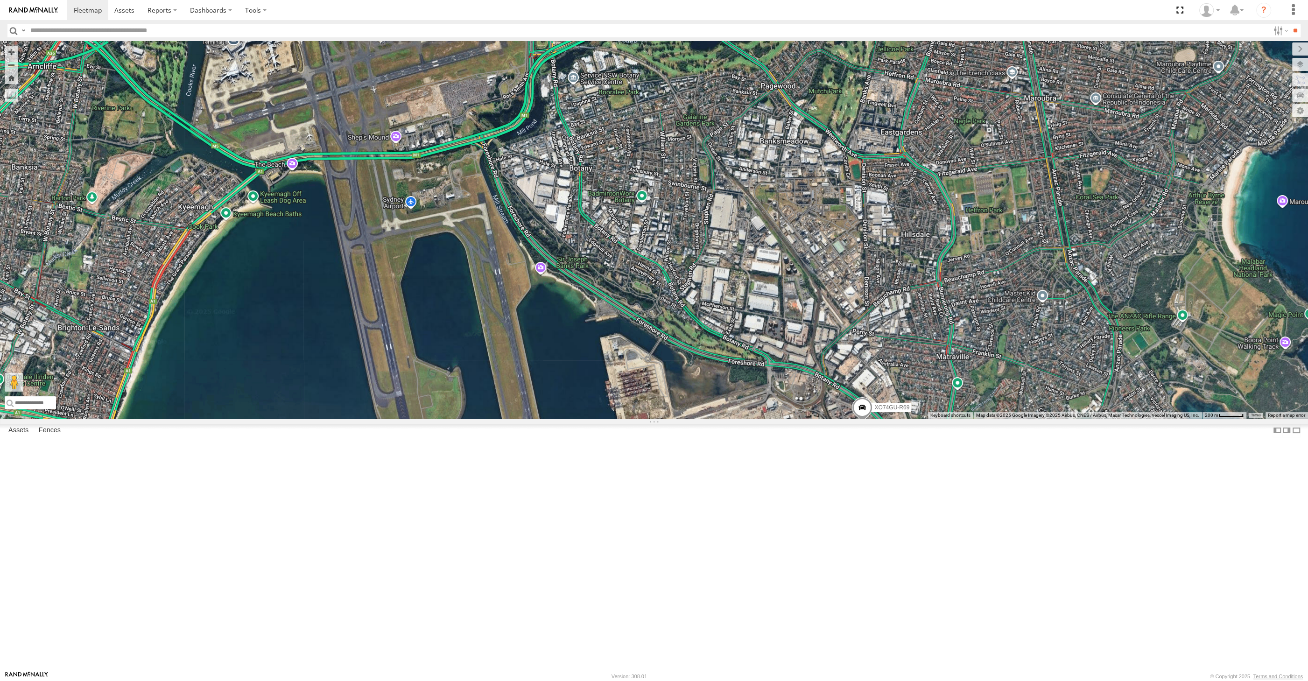
drag, startPoint x: 730, startPoint y: 548, endPoint x: 743, endPoint y: 542, distance: 14.0
click at [743, 419] on div "XSNDHU-R04 XO74GU-R69" at bounding box center [654, 230] width 1308 height 378
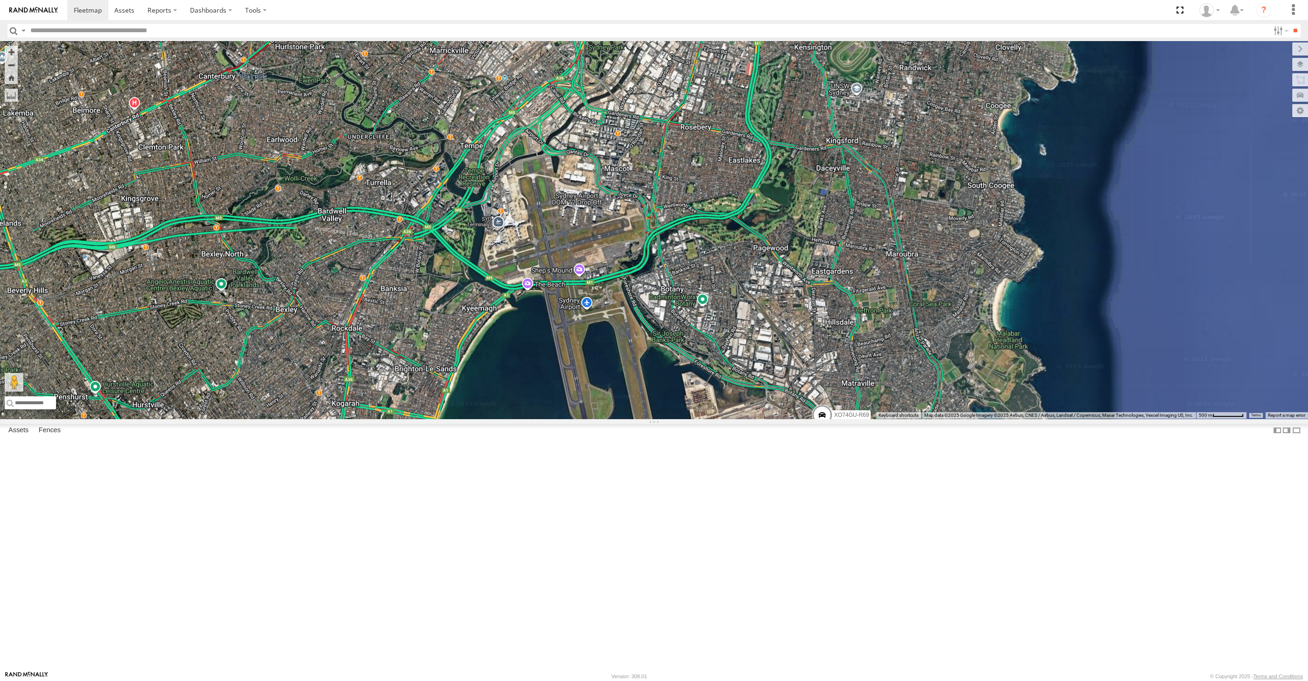
drag, startPoint x: 619, startPoint y: 574, endPoint x: 627, endPoint y: 568, distance: 9.6
click at [625, 419] on div "XSNDHU-R04 XO74GU-R69" at bounding box center [654, 230] width 1308 height 378
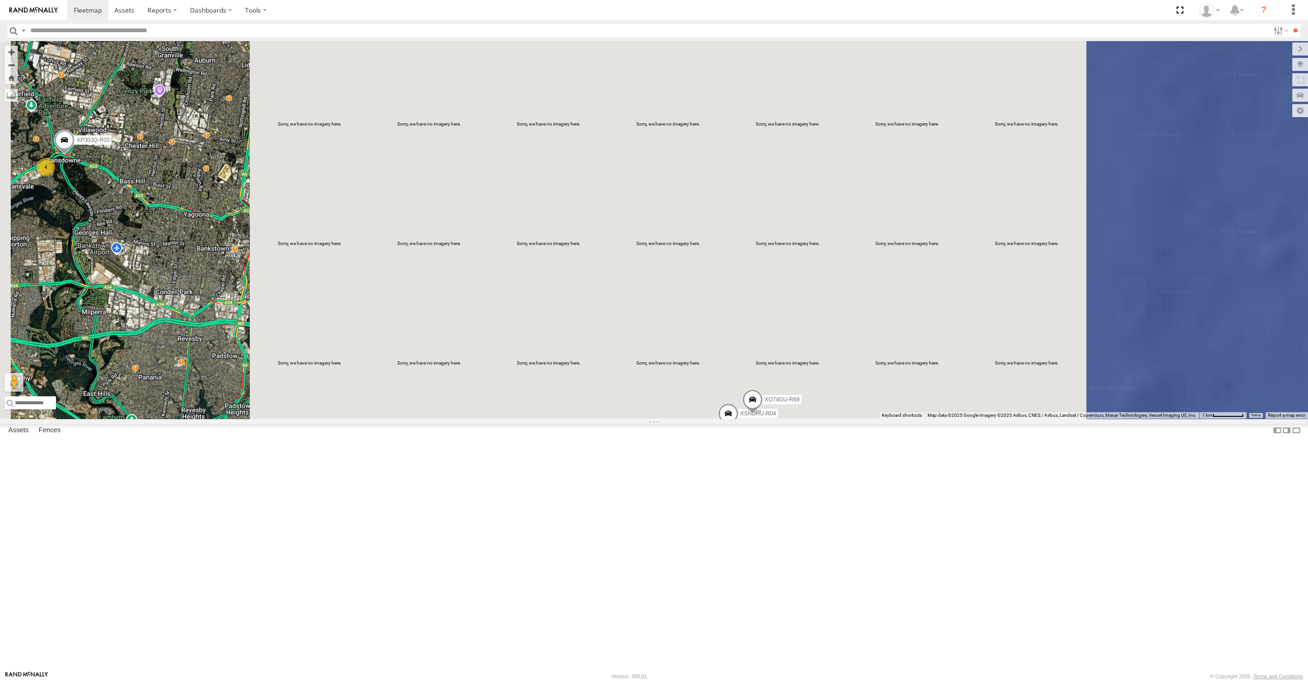
drag, startPoint x: 581, startPoint y: 568, endPoint x: 604, endPoint y: 557, distance: 25.5
click at [602, 419] on div "XSNDHU-R04 XO74GU-R69 XP30JQ-R03 4" at bounding box center [654, 230] width 1308 height 378
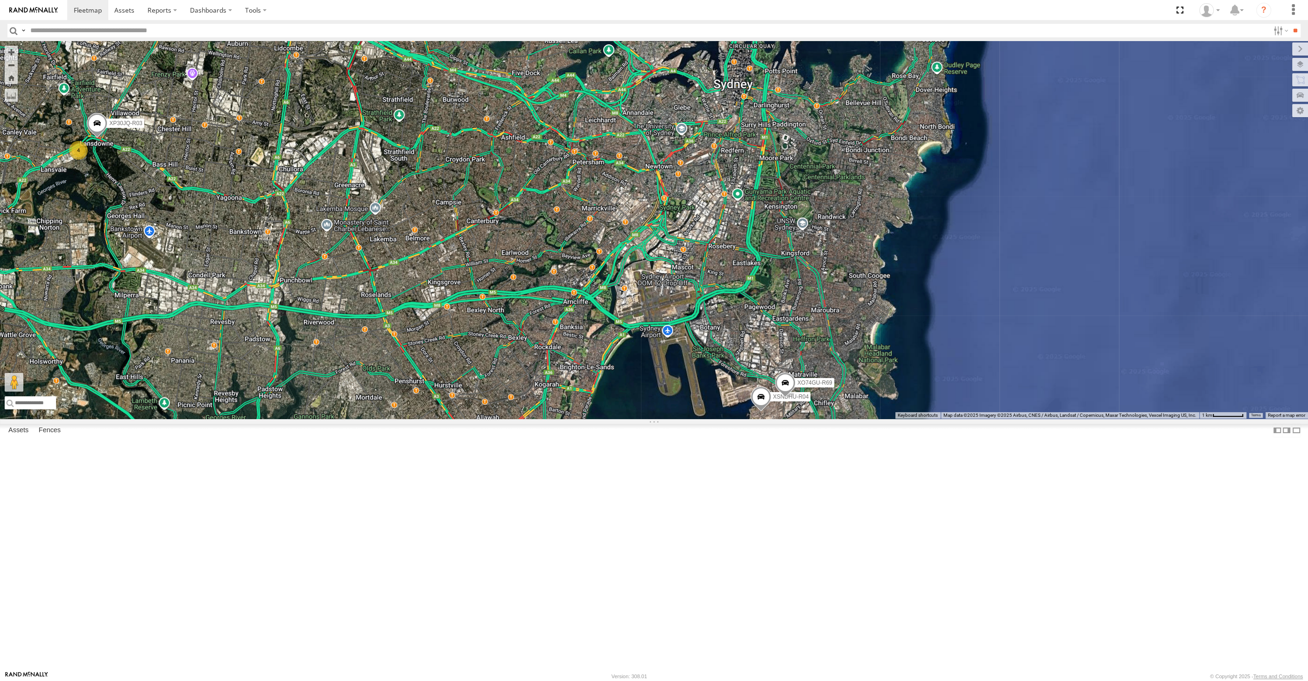
drag, startPoint x: 565, startPoint y: 450, endPoint x: 648, endPoint y: 435, distance: 85.0
click at [638, 419] on div "XSNDHU-R04 XO74GU-R69 XP30JQ-R03 4 RJ5911-R79" at bounding box center [654, 230] width 1308 height 378
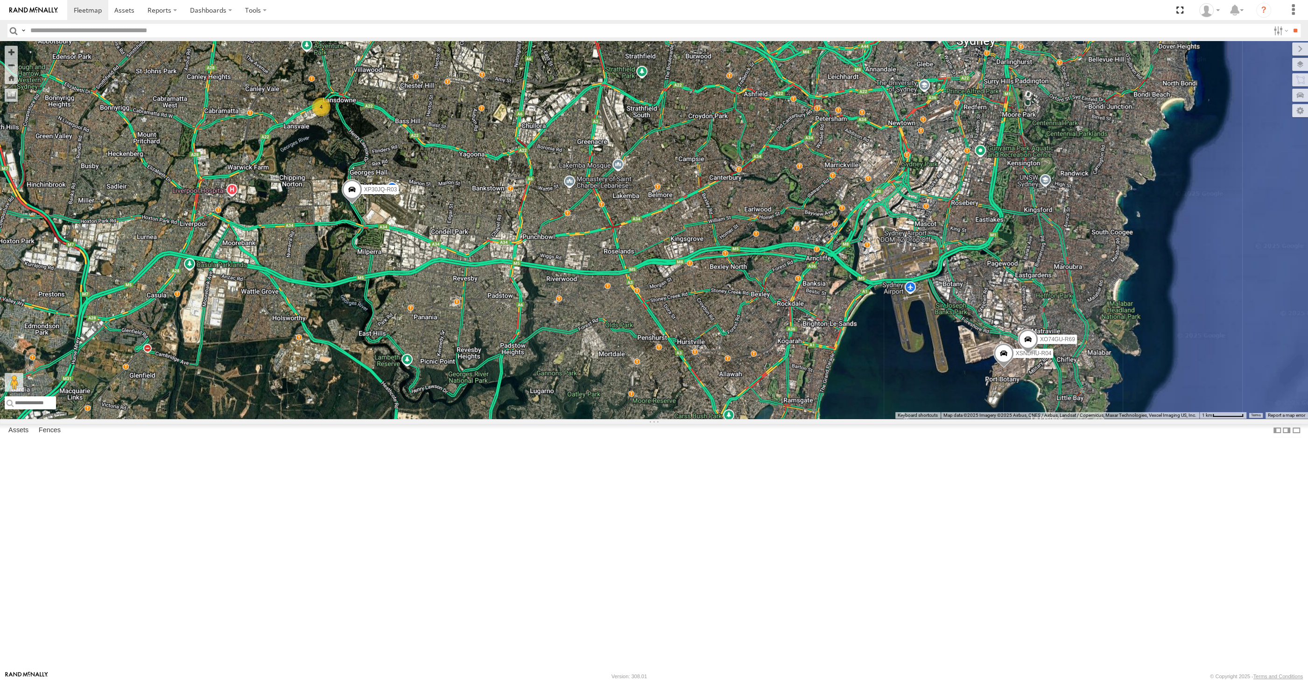
drag, startPoint x: 845, startPoint y: 555, endPoint x: 855, endPoint y: 560, distance: 10.9
click at [855, 419] on div "XP30JQ-R03 XSNDHU-R04 RJ5911-R79 XO74GU-R69 4" at bounding box center [654, 230] width 1308 height 378
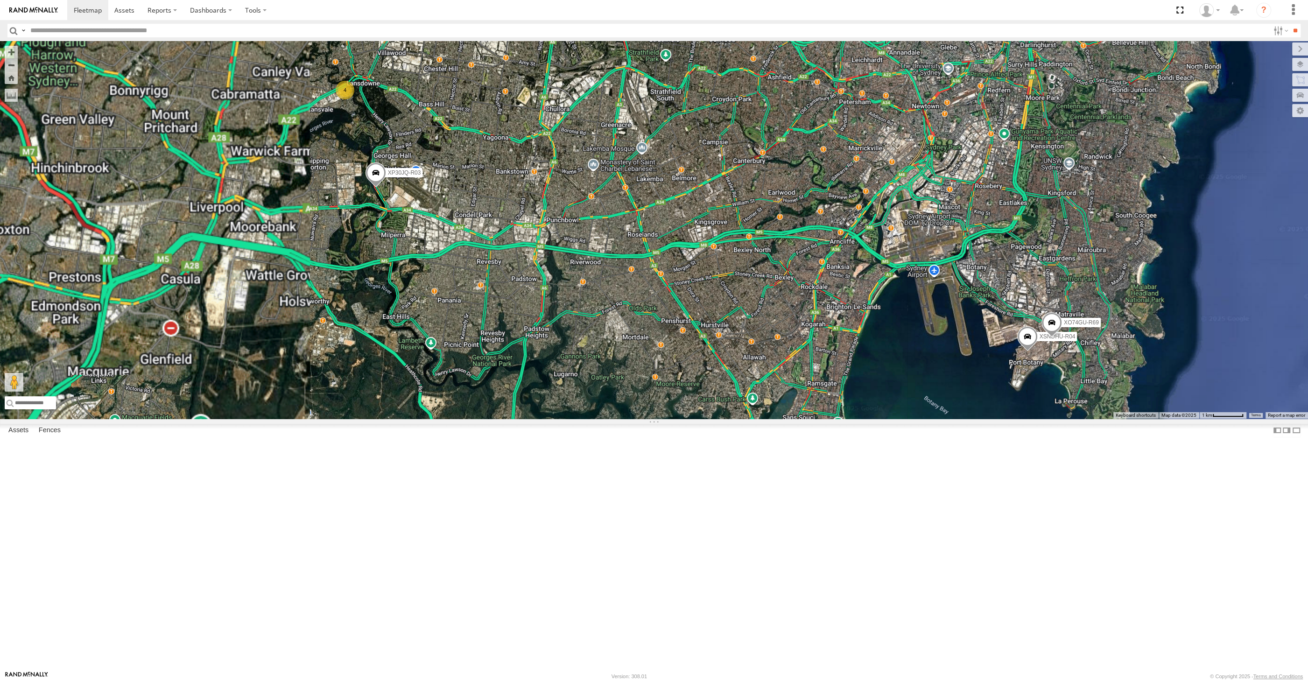
drag, startPoint x: 810, startPoint y: 560, endPoint x: 791, endPoint y: 560, distance: 19.1
click at [796, 419] on div "XP30JQ-R03 RJ5911-R79 XSNDHU-R04 4 XO74GU-R69" at bounding box center [654, 230] width 1308 height 378
